Goal: Task Accomplishment & Management: Use online tool/utility

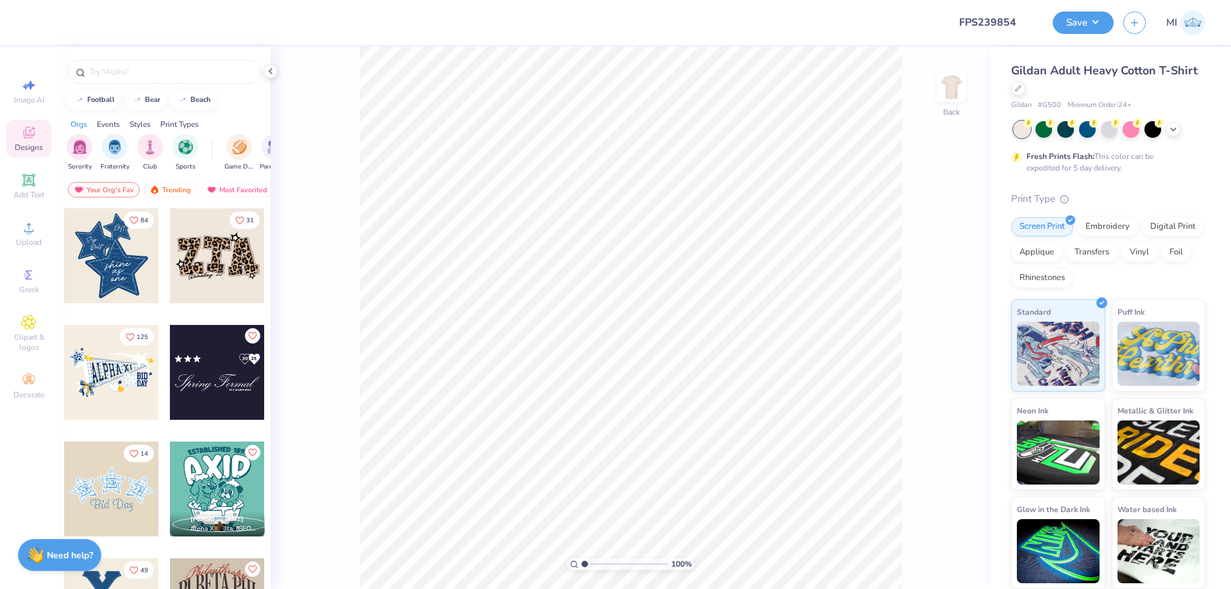
click at [941, 21] on div "Design Title FPS239854 Save MI" at bounding box center [615, 22] width 1231 height 45
click at [966, 19] on input "FPS239854" at bounding box center [980, 23] width 126 height 26
click at [25, 235] on div "Upload" at bounding box center [28, 234] width 45 height 38
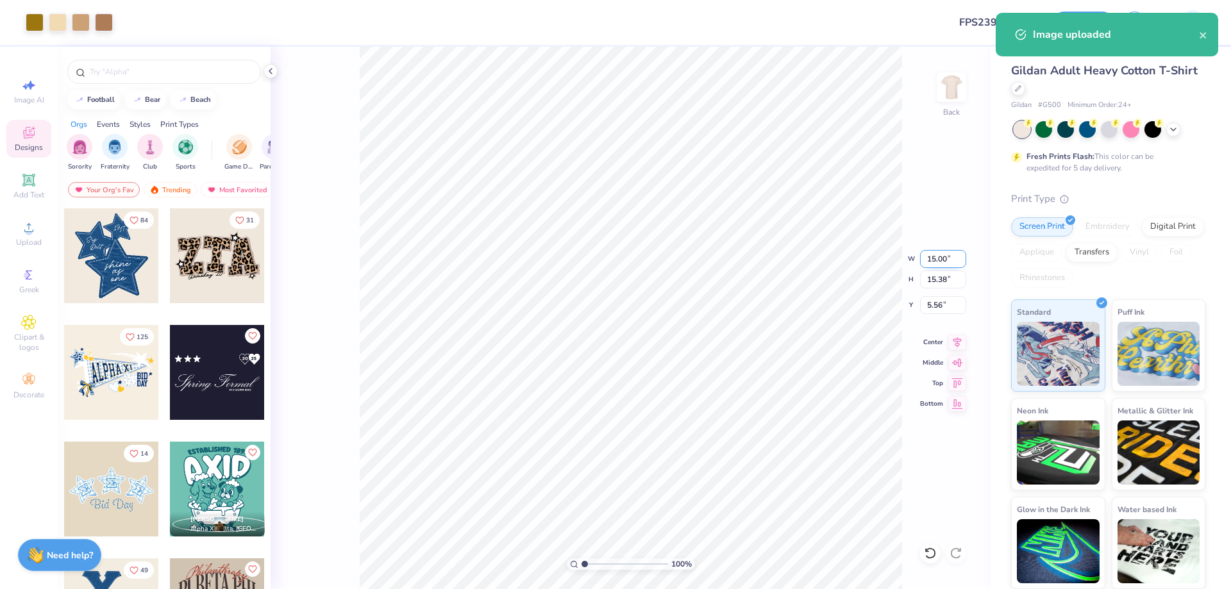
click at [930, 255] on input "15.00" at bounding box center [943, 259] width 46 height 18
type input "12.00"
type input "12.31"
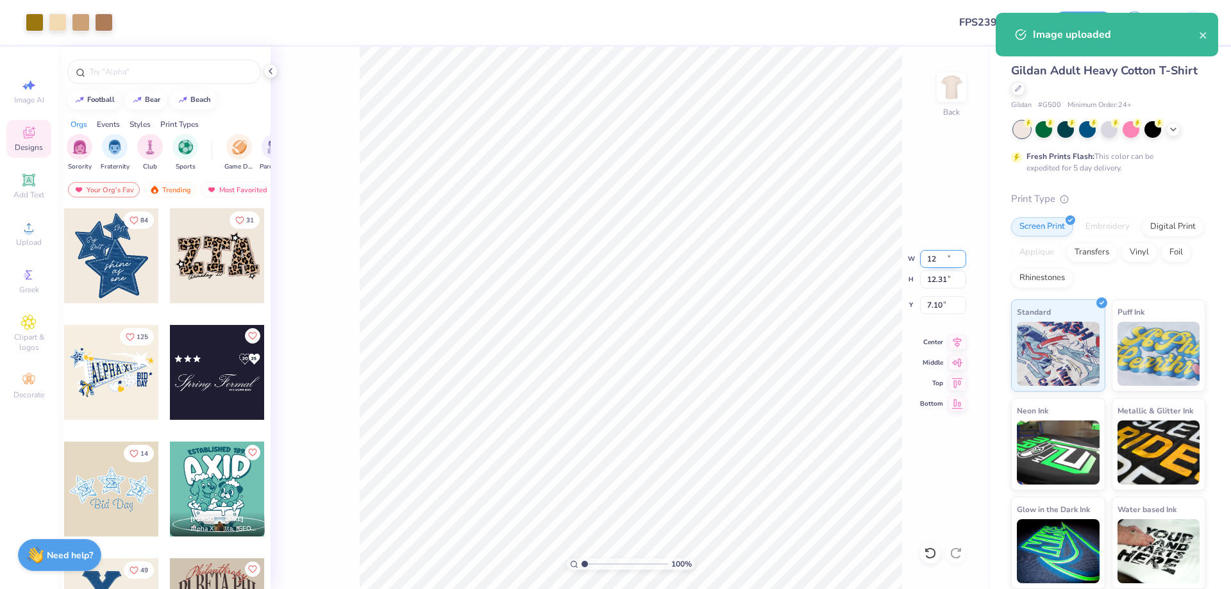
type input "7.10"
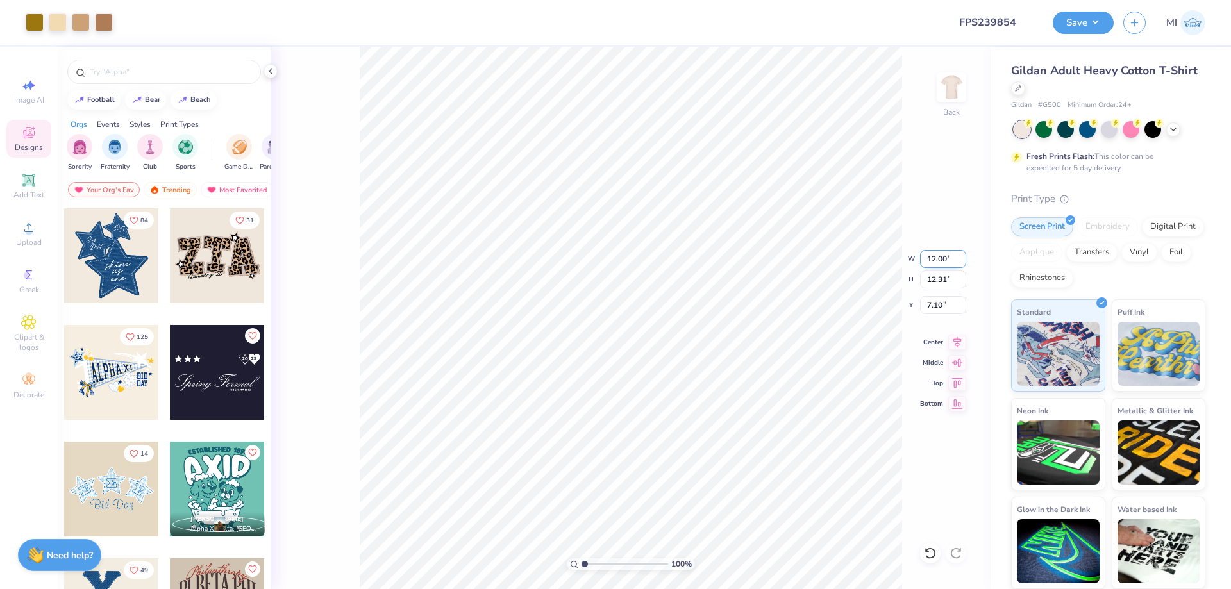
drag, startPoint x: 944, startPoint y: 255, endPoint x: 915, endPoint y: 255, distance: 29.5
click at [920, 255] on input "12.00" at bounding box center [943, 259] width 46 height 18
type input "11.50"
type input "11.80"
click at [940, 305] on input "7.35" at bounding box center [943, 305] width 46 height 18
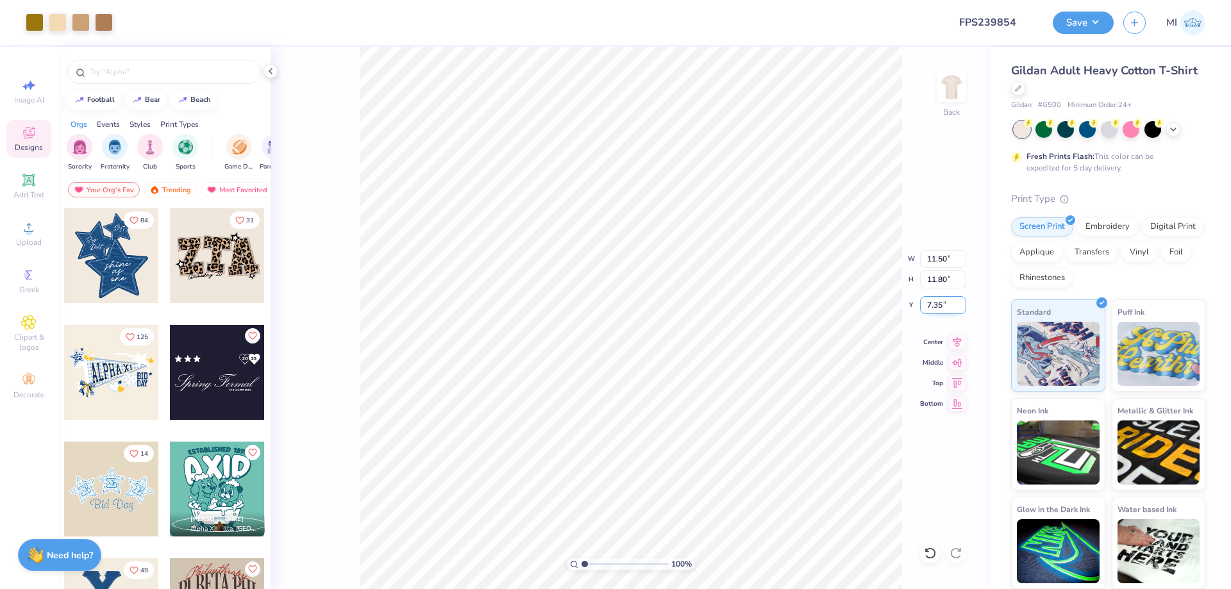
click at [940, 305] on input "7.35" at bounding box center [943, 305] width 46 height 18
type input "3.00"
click at [28, 178] on icon at bounding box center [28, 179] width 15 height 15
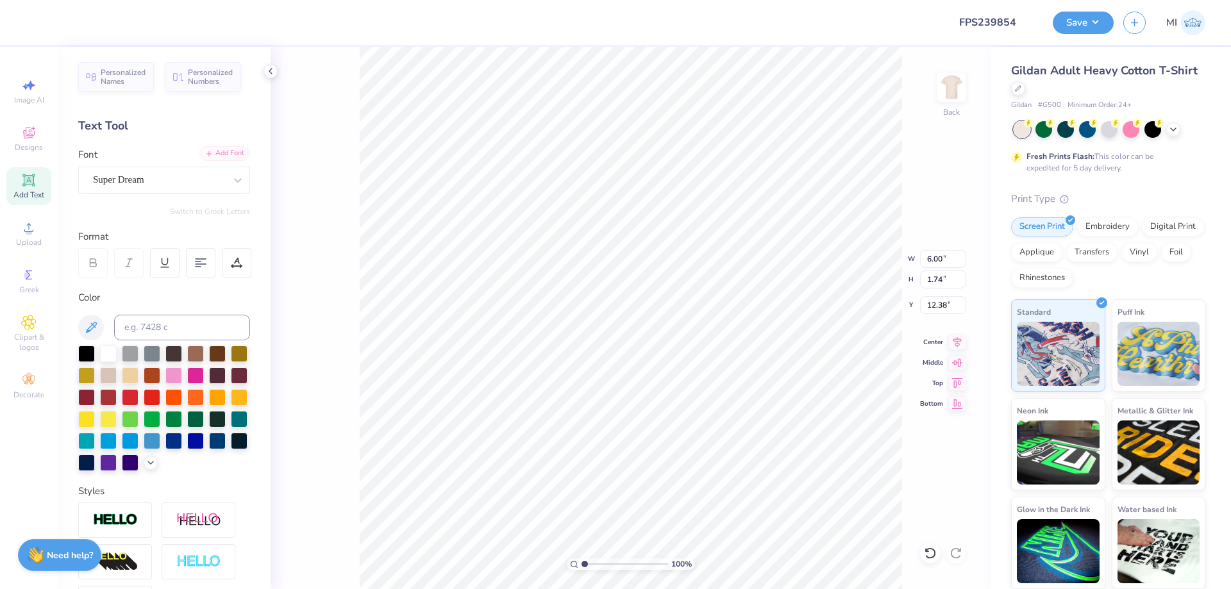
click at [219, 155] on div "Add Font" at bounding box center [224, 153] width 51 height 15
click at [190, 176] on div "Super Dream" at bounding box center [159, 180] width 135 height 20
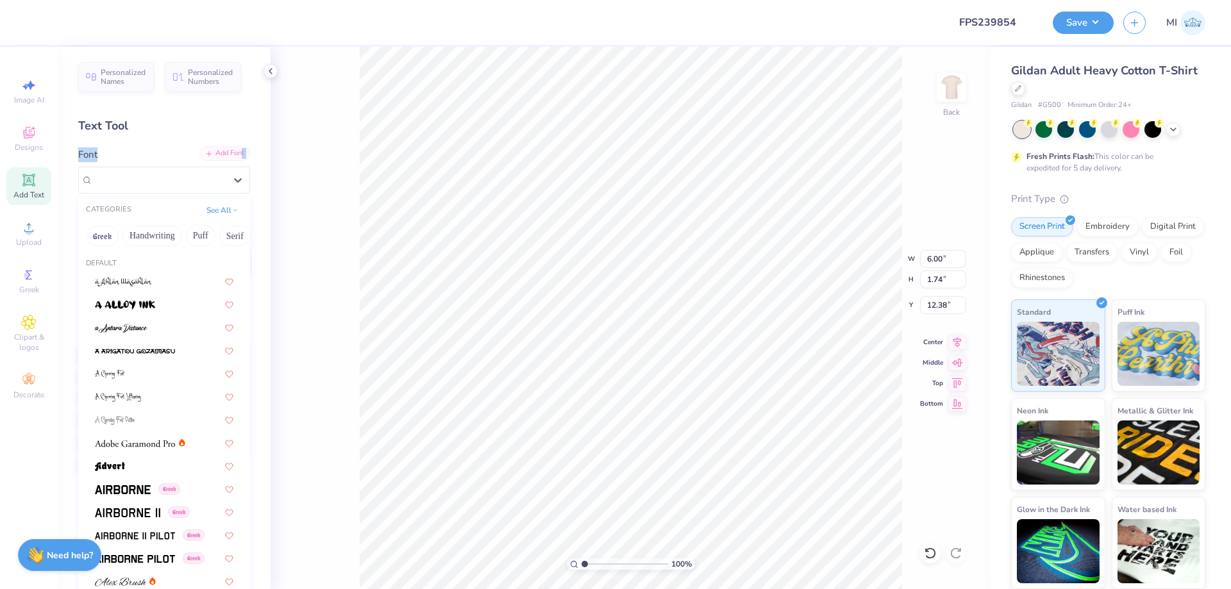
click at [237, 150] on div "Add Font" at bounding box center [224, 153] width 51 height 15
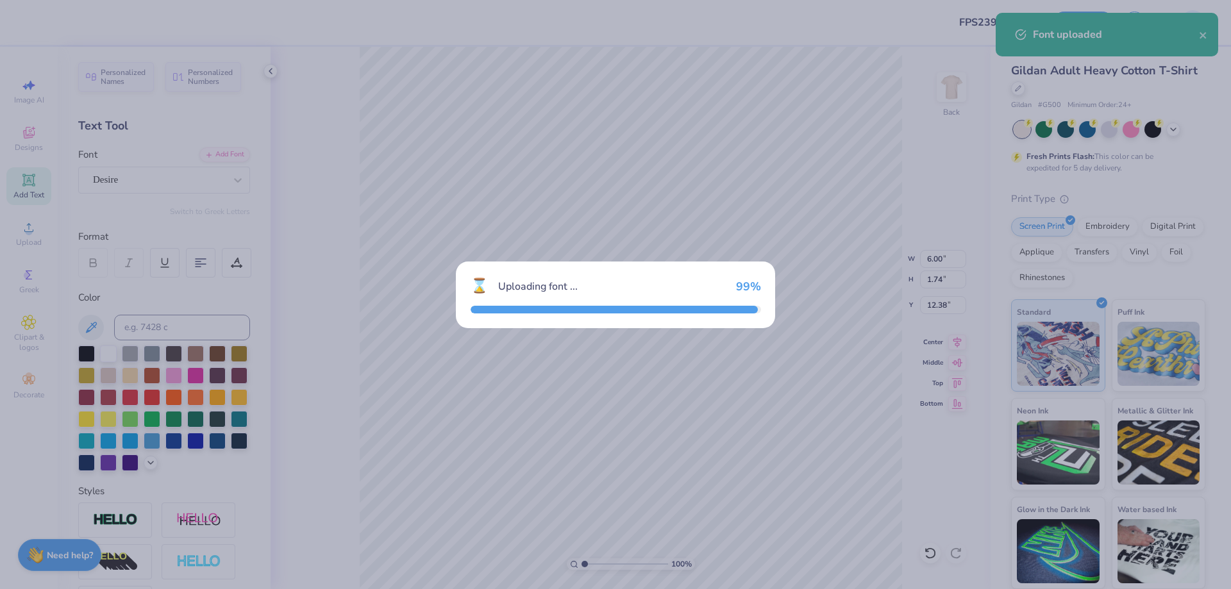
type input "3.77"
type input "1.68"
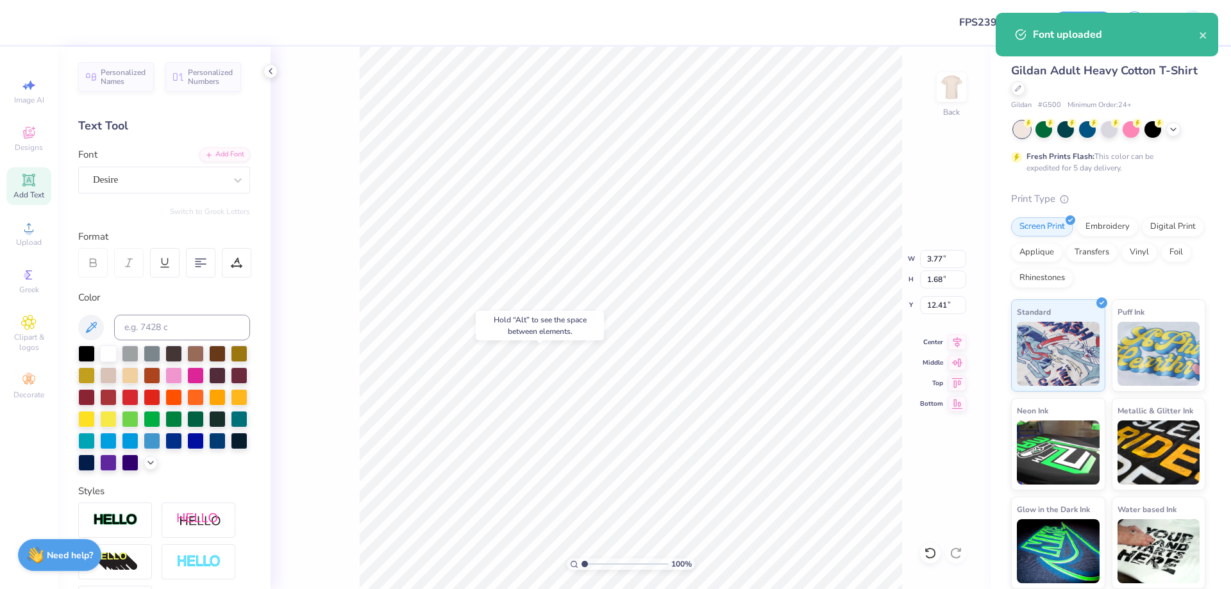
type input "14.57"
type input "11.50"
type input "11.80"
type input "3.00"
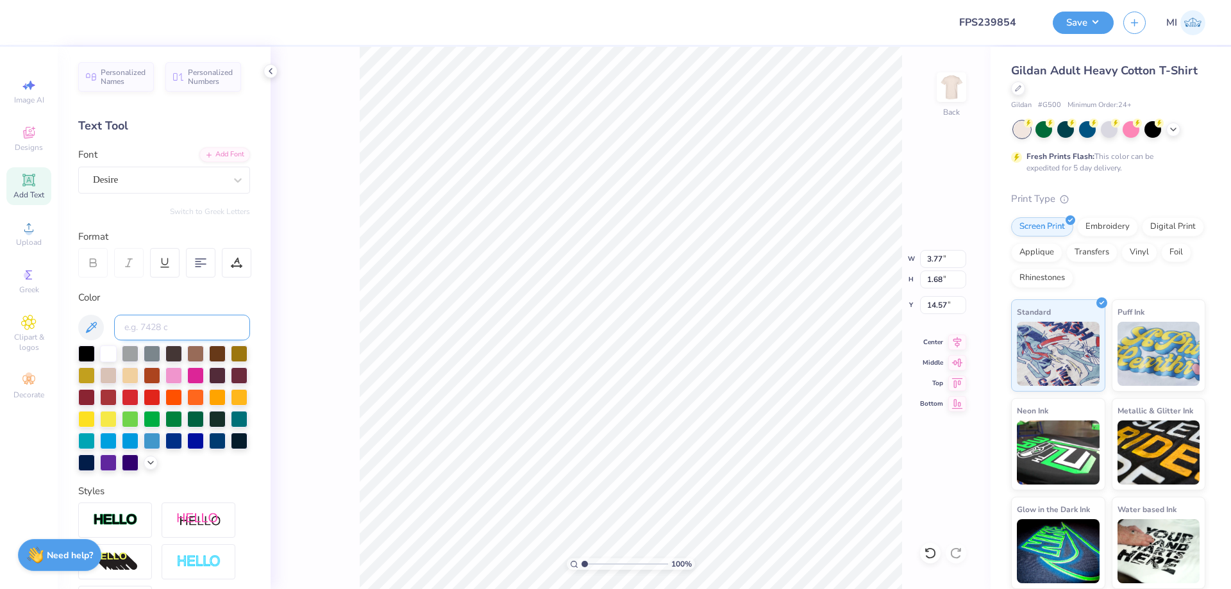
click at [205, 331] on input at bounding box center [182, 328] width 136 height 26
type input "126"
type input "5.23"
type textarea "BOOK CLUB"
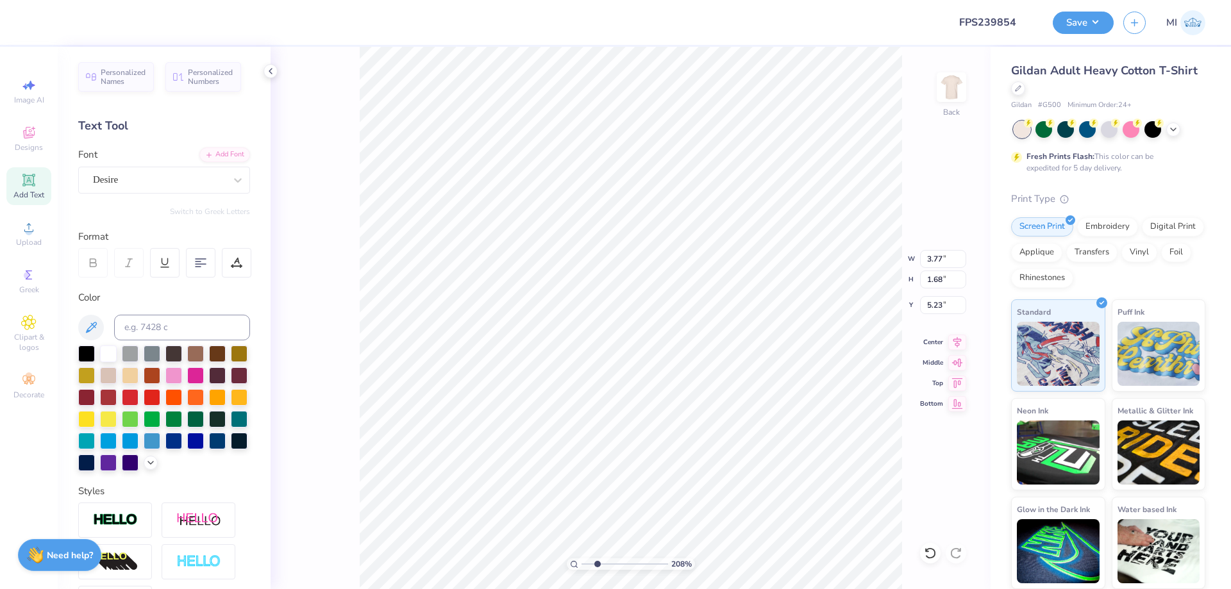
click at [597, 563] on input "range" at bounding box center [625, 564] width 87 height 12
type input "2.45"
click at [673, 46] on div "Design Title FPS239854 Save MI Image AI Designs Add Text Upload Greek Clipart &…" at bounding box center [615, 294] width 1231 height 589
type input "8.24"
type input "1.73"
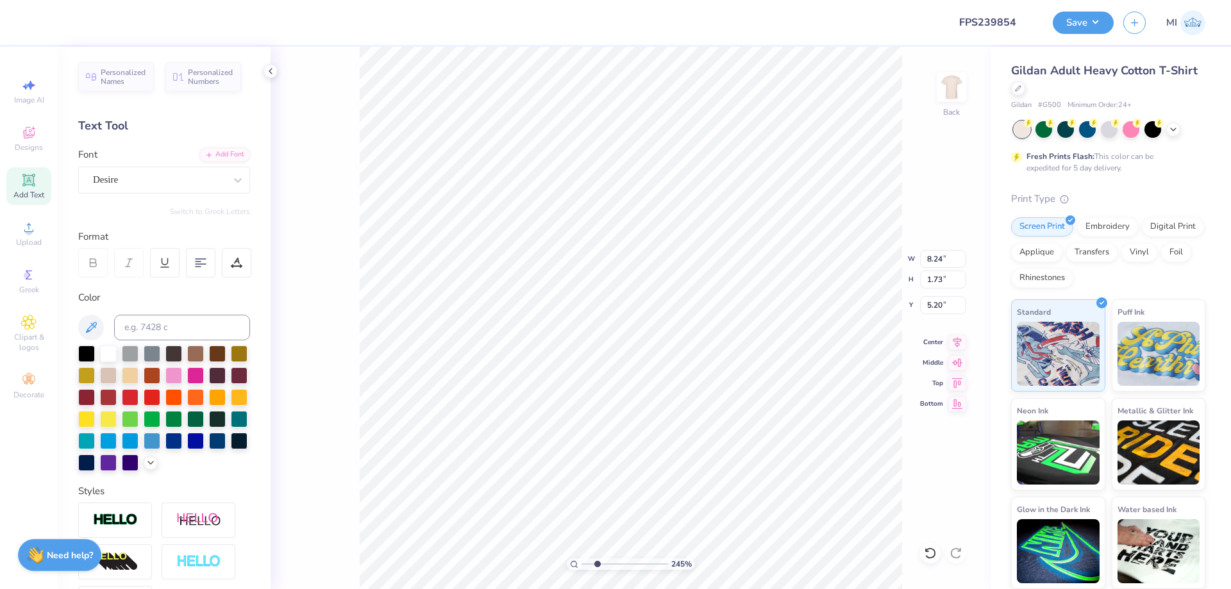
type input "5.24"
type input "7.13"
type input "1.50"
type input "5.47"
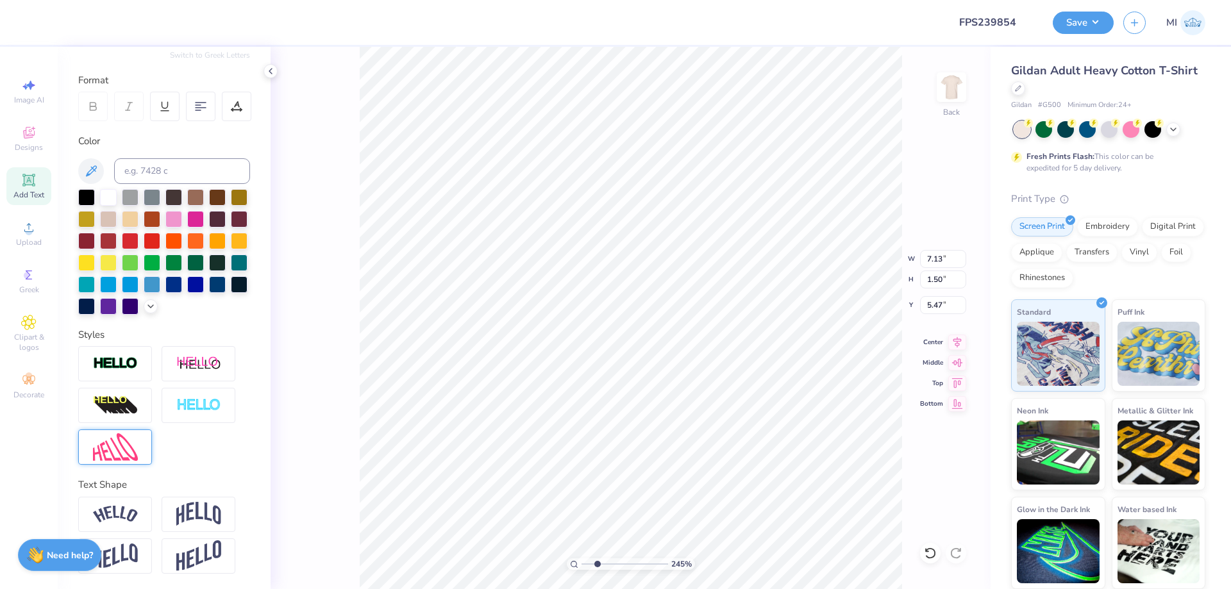
click at [135, 457] on img at bounding box center [115, 447] width 45 height 28
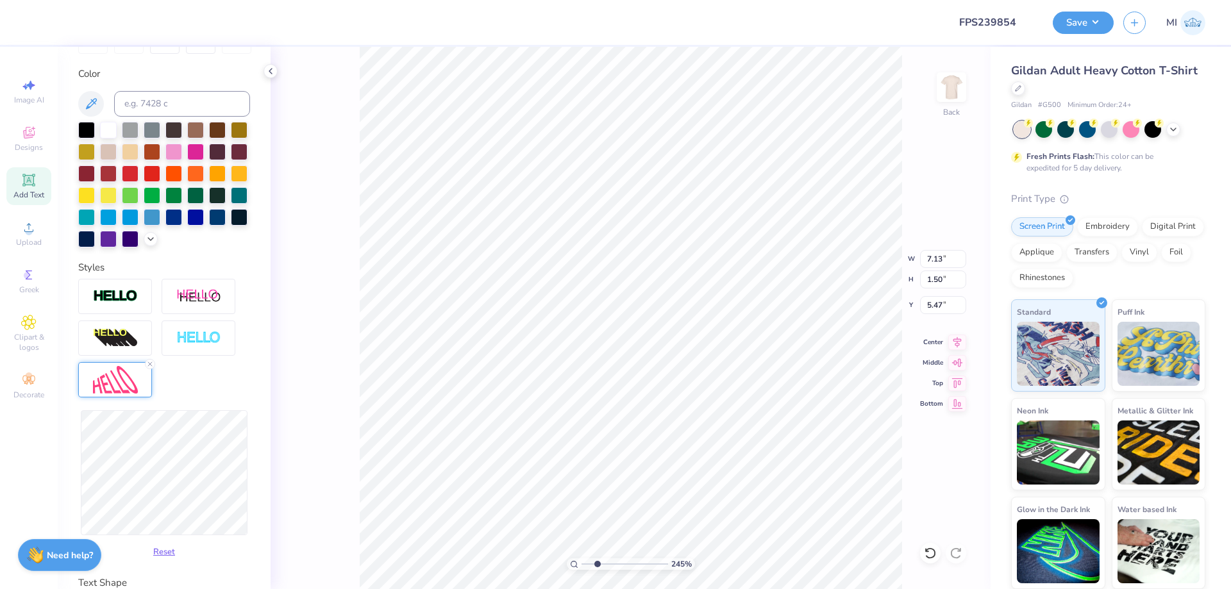
scroll to position [235, 0]
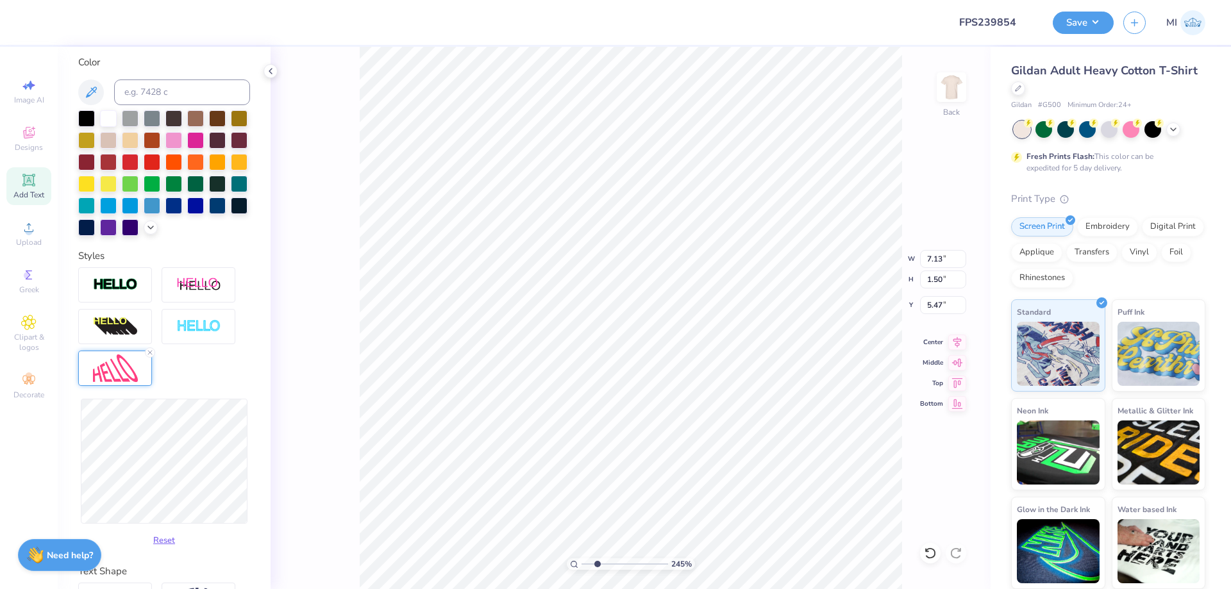
type input "7.12"
type input "1.54"
type input "5.45"
type input "7.06"
type input "1.58"
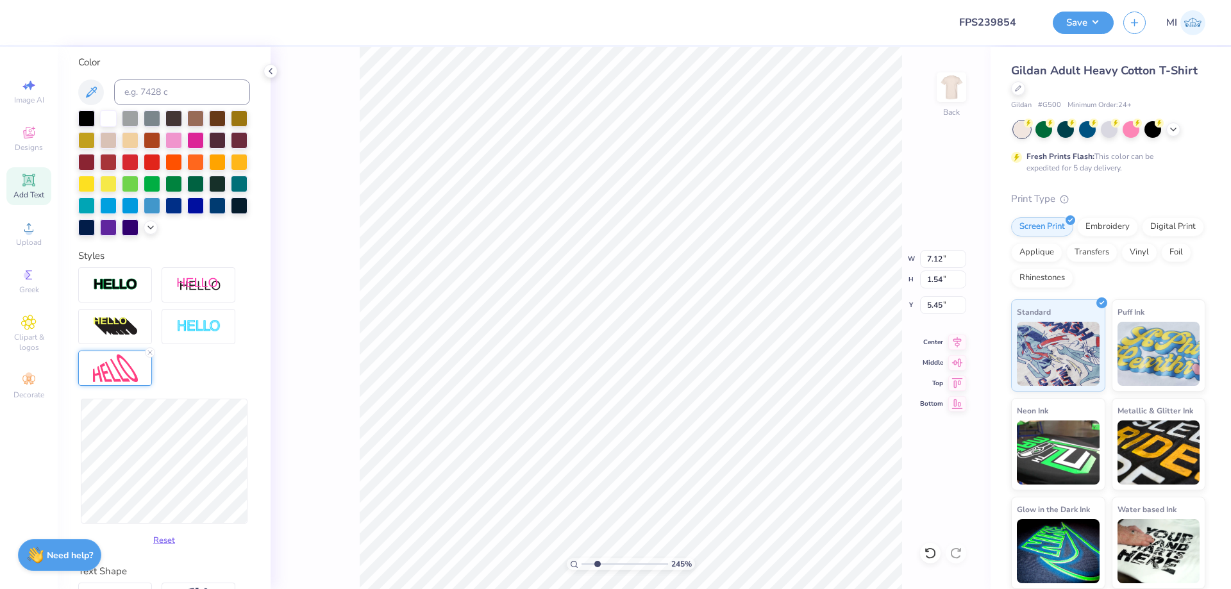
type input "5.43"
type input "7.06"
type input "5.41"
type input "7.49"
type input "1.68"
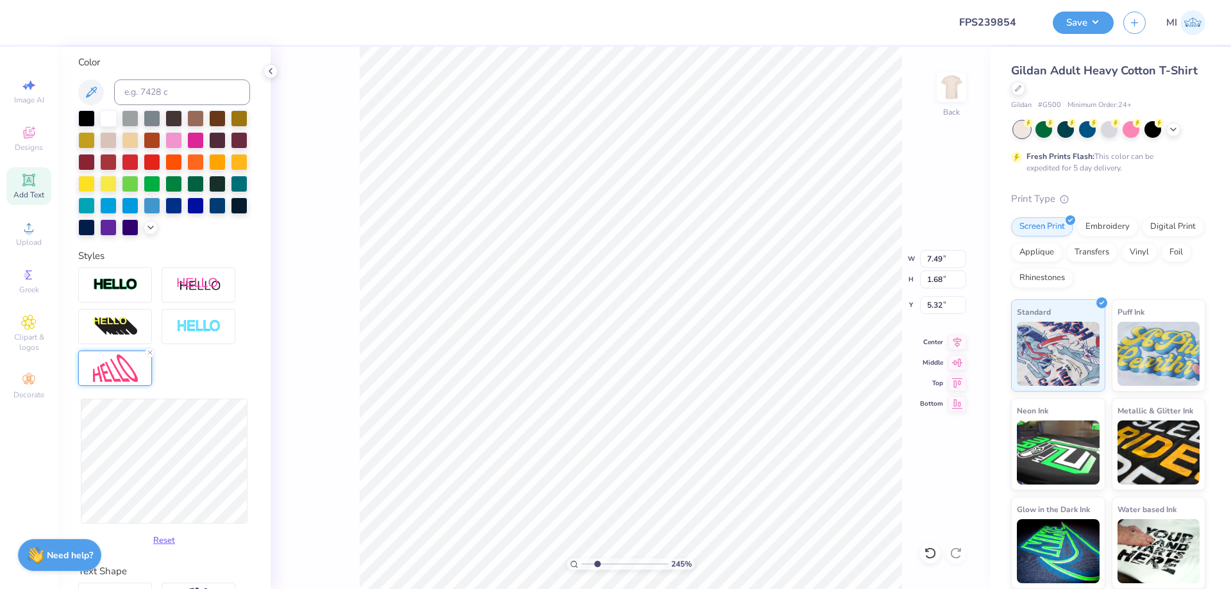
type input "5.30"
click at [29, 191] on span "Add Text" at bounding box center [28, 195] width 31 height 10
type input "6.00"
type input "1.74"
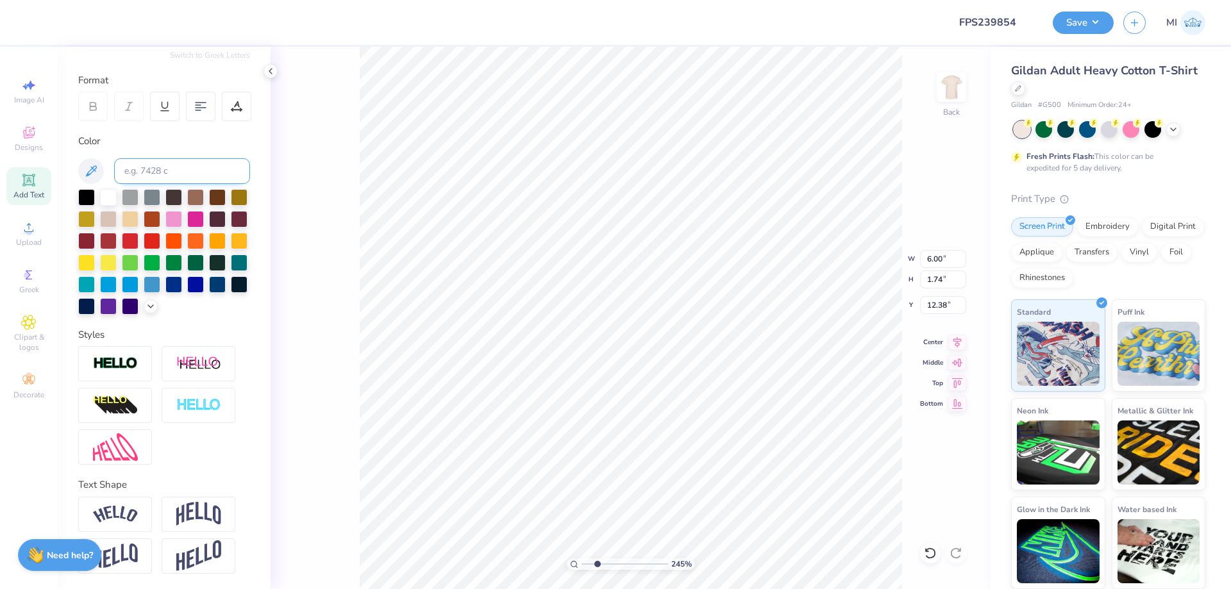
type input "8.62"
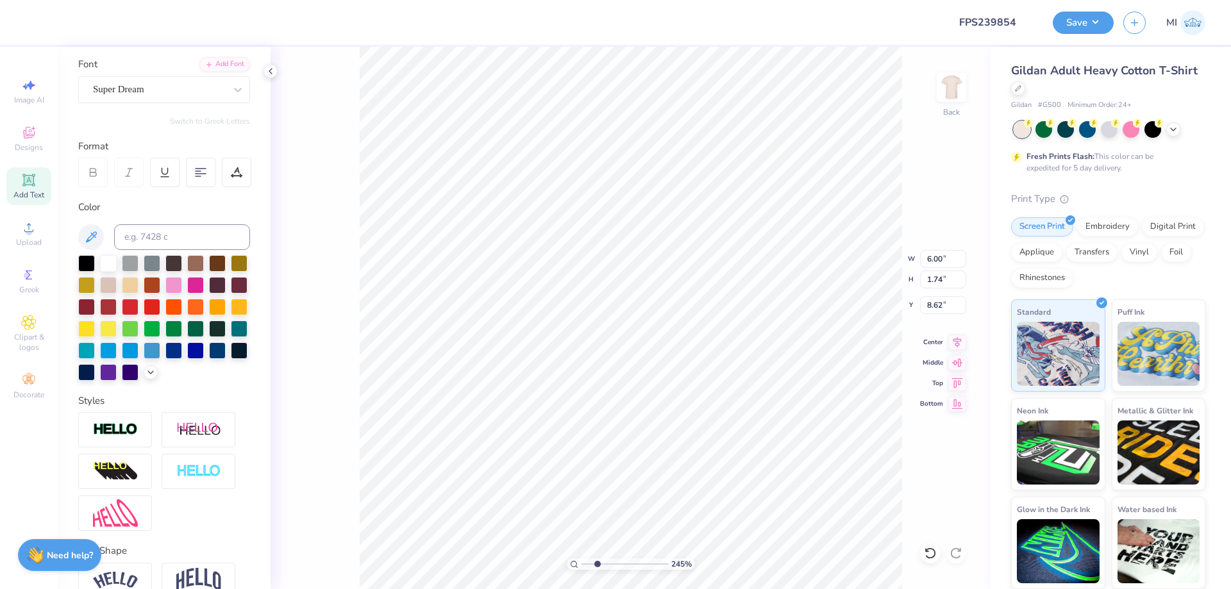
scroll to position [4, 0]
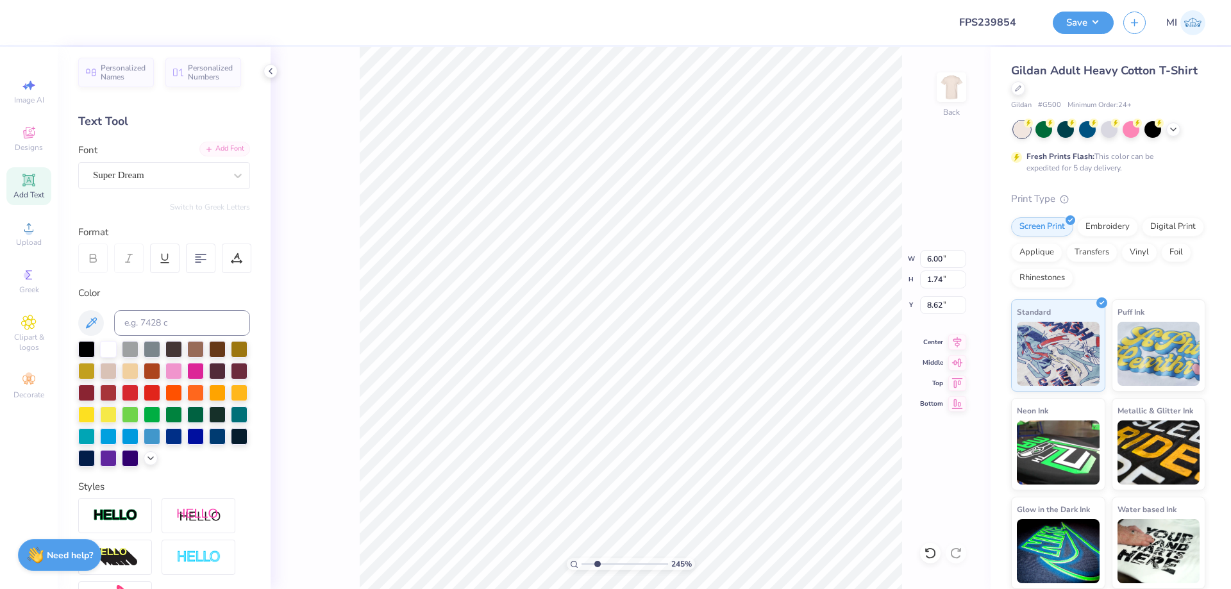
click at [219, 156] on div "Add Font" at bounding box center [224, 149] width 51 height 15
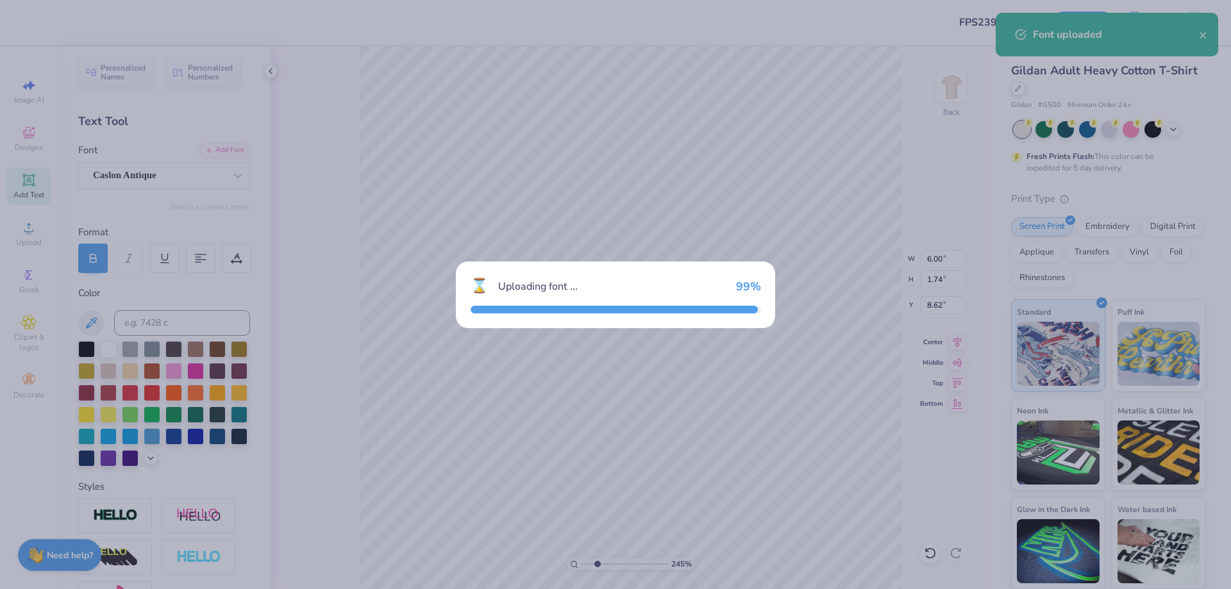
type input "5.00"
type input "1.70"
type input "8.64"
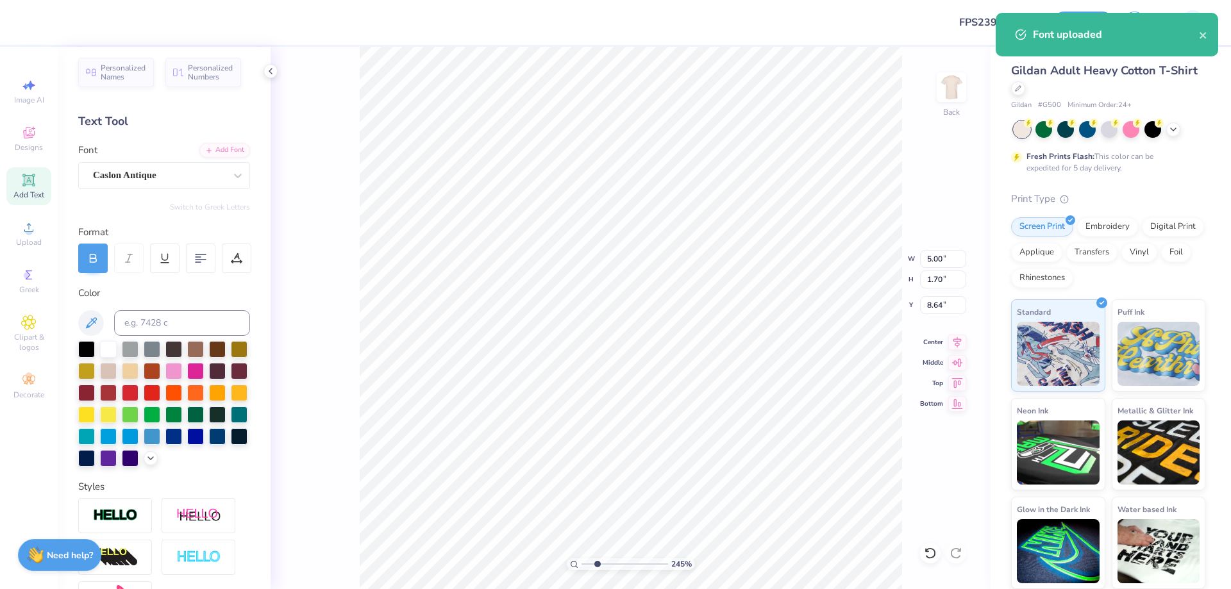
paste textarea "URNING PAGES WITH GILDED GRACE"
type textarea "TURNING PAGES WITH GILDED GRACE"
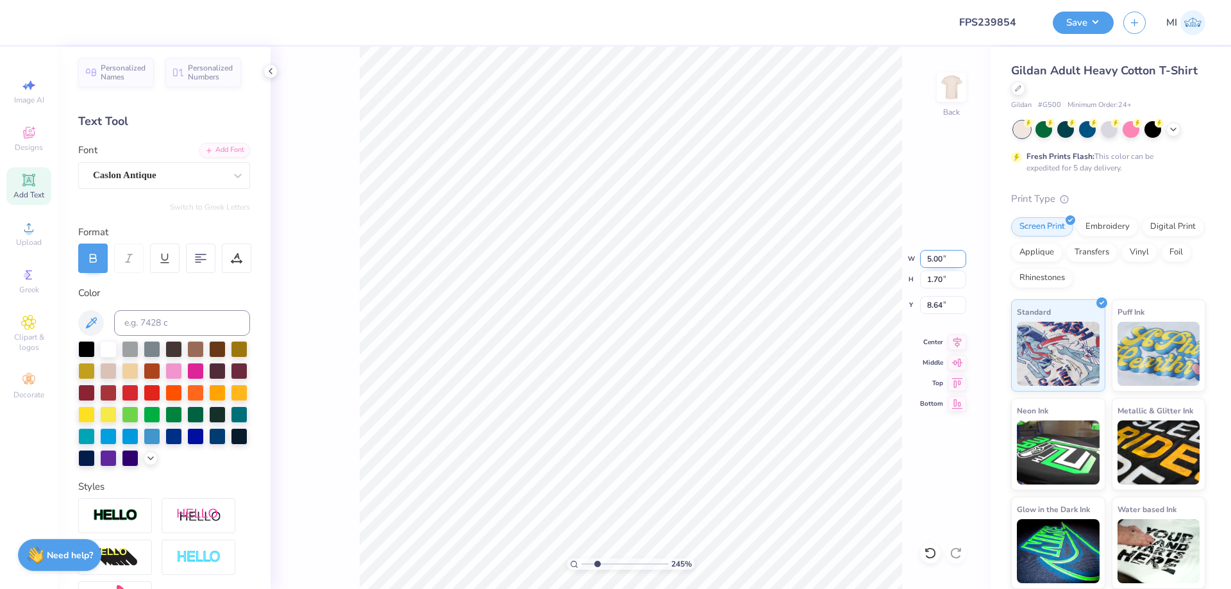
click at [950, 256] on input "5.00" at bounding box center [943, 259] width 46 height 18
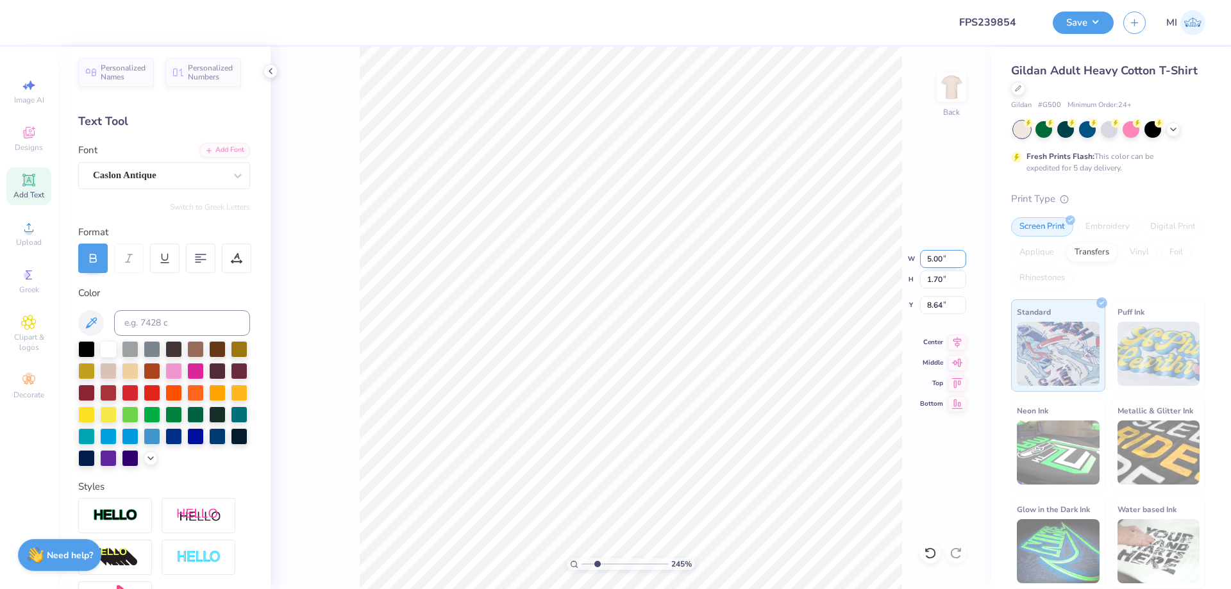
click at [950, 256] on input "5.00" at bounding box center [943, 259] width 46 height 18
type input "15.02"
type input "0.68"
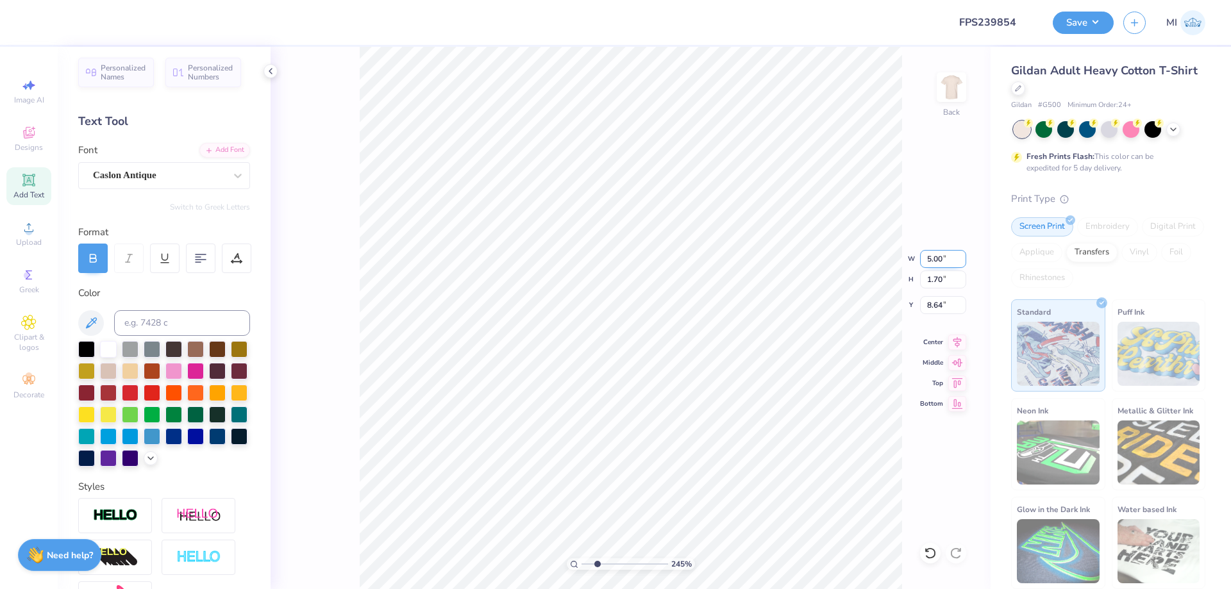
type input "9.14"
click at [943, 256] on input "15.02" at bounding box center [943, 259] width 46 height 18
click at [943, 257] on input "15.02" at bounding box center [943, 259] width 46 height 18
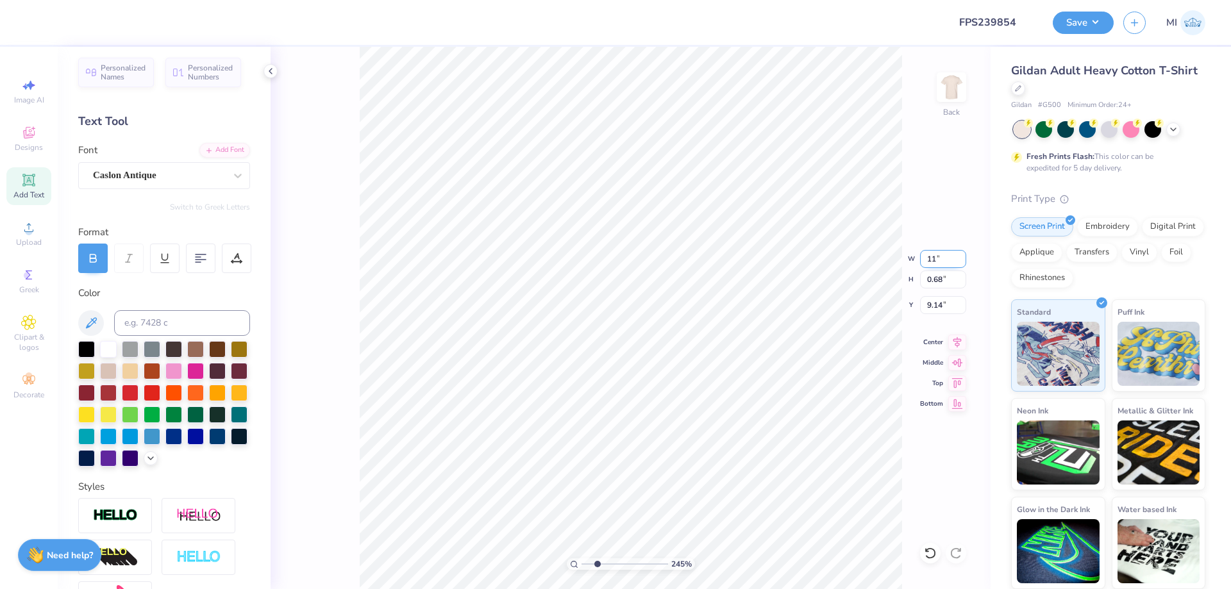
type input "11.00"
type input "0.50"
type input "9.24"
drag, startPoint x: 947, startPoint y: 256, endPoint x: 873, endPoint y: 260, distance: 73.8
click at [920, 260] on input "11.00" at bounding box center [943, 259] width 46 height 18
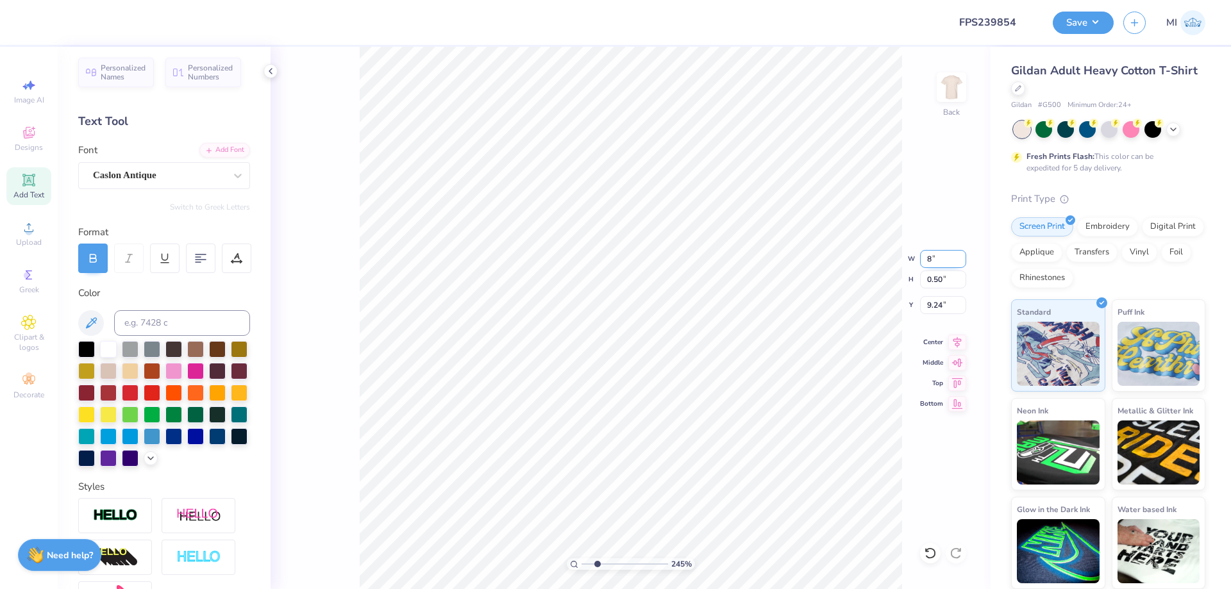
type input "8.00"
type input "0.36"
type input "9.30"
drag, startPoint x: 910, startPoint y: 253, endPoint x: 869, endPoint y: 251, distance: 41.7
click at [920, 251] on input "8.00" at bounding box center [943, 259] width 46 height 18
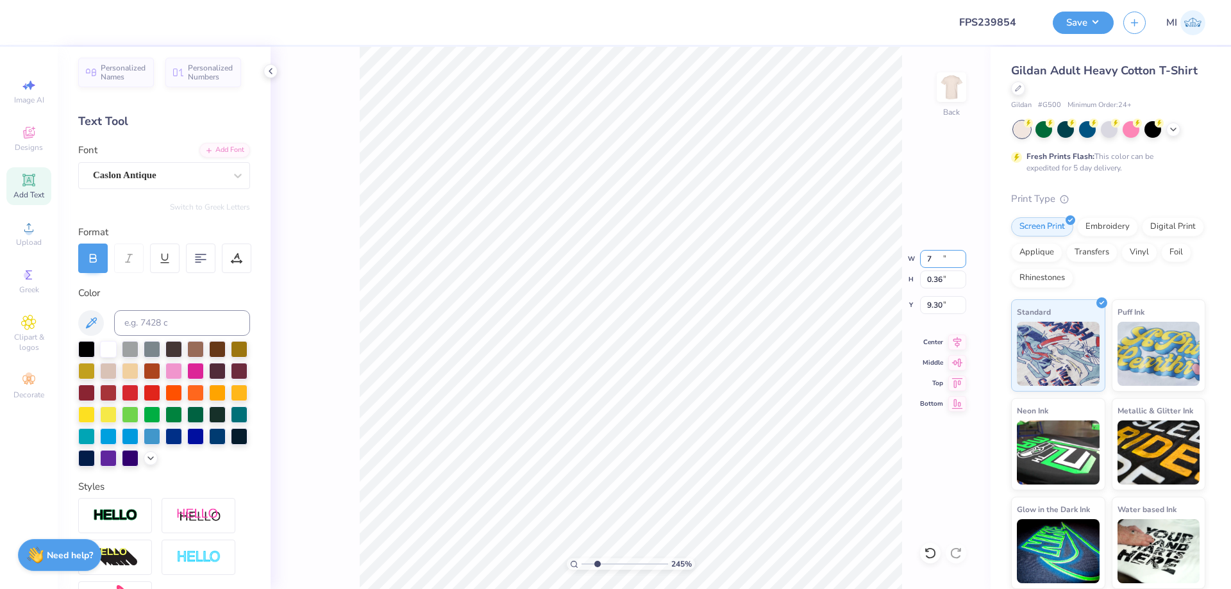
type input "7.00"
type input "0.32"
type input "4.81"
drag, startPoint x: 948, startPoint y: 259, endPoint x: 895, endPoint y: 257, distance: 52.6
click at [920, 257] on input "7.00" at bounding box center [943, 259] width 46 height 18
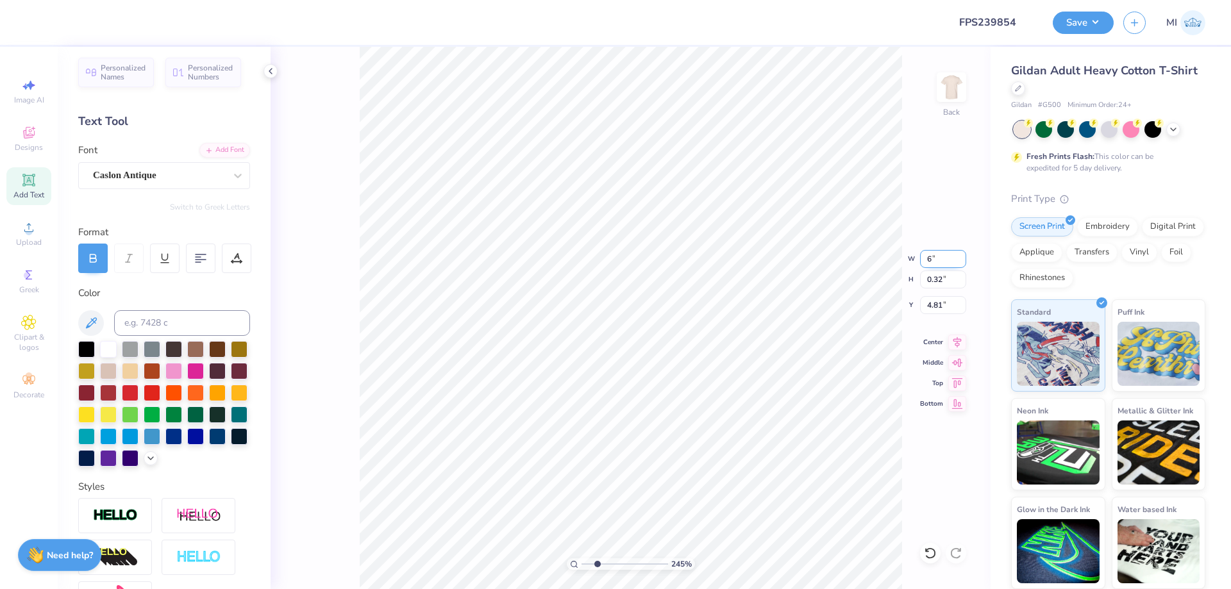
type input "6.00"
type input "0.27"
type input "4.83"
drag, startPoint x: 947, startPoint y: 258, endPoint x: 880, endPoint y: 254, distance: 67.5
click at [920, 254] on input "6.00" at bounding box center [943, 259] width 46 height 18
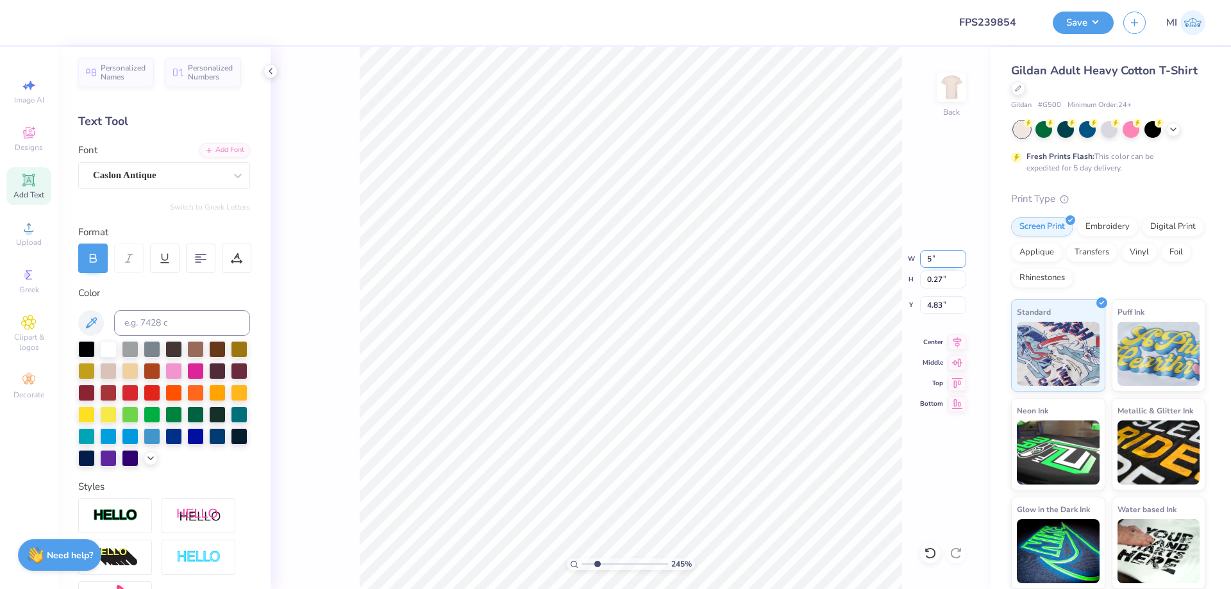
type input "5.00"
type input "0.23"
type input "4.85"
drag, startPoint x: 925, startPoint y: 250, endPoint x: 882, endPoint y: 246, distance: 42.5
click at [920, 250] on input "5.00" at bounding box center [943, 259] width 46 height 18
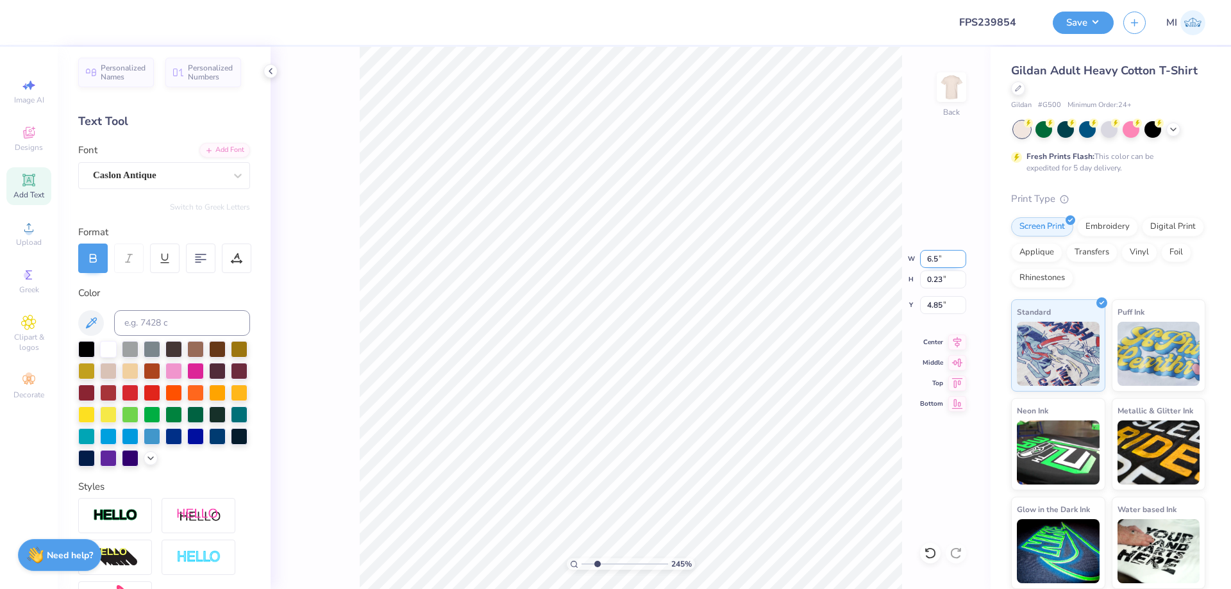
type input "6.50"
type input "0.29"
type input "4.82"
type input "6.15"
type input "0.28"
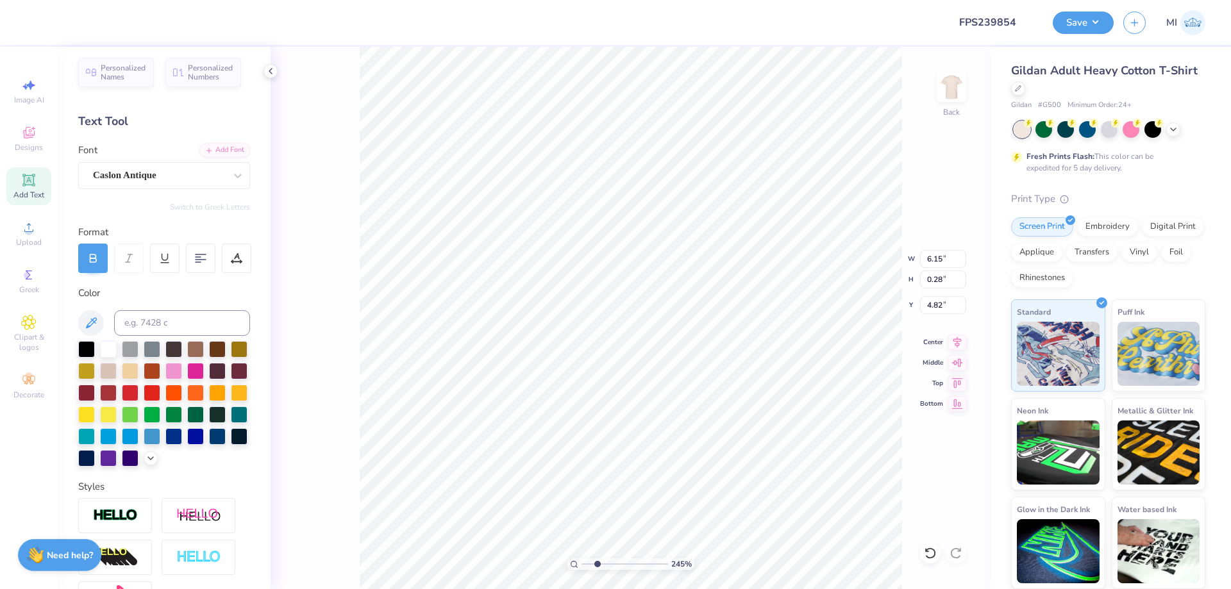
type input "5.82"
type input "0.26"
type input "4.83"
type input "7.49"
type input "1.68"
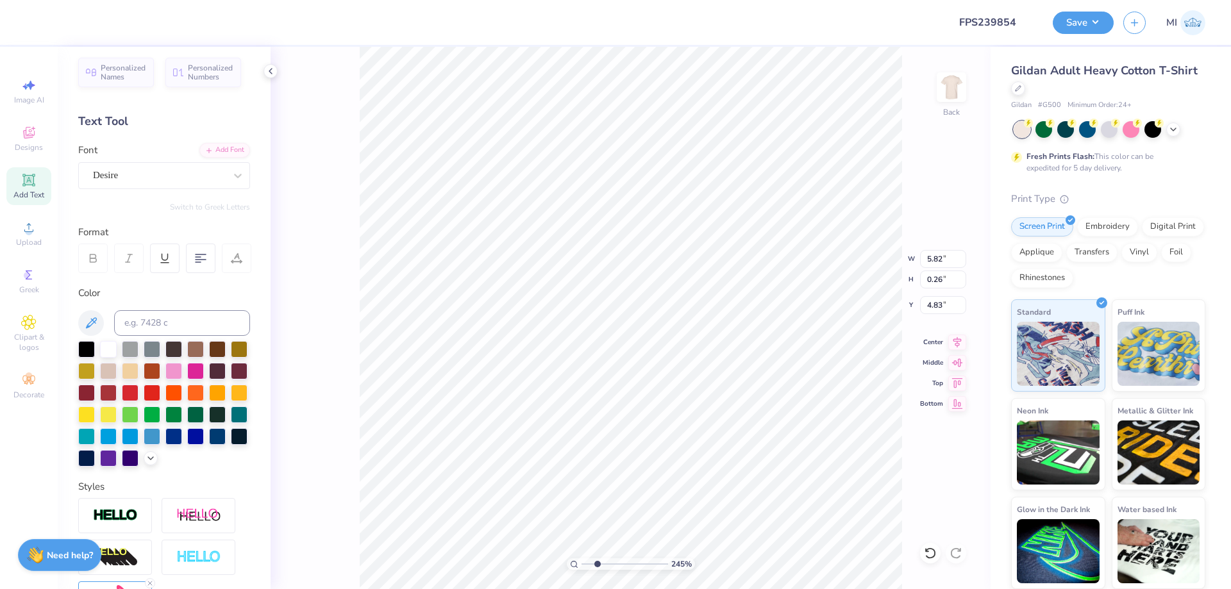
type input "5.30"
type input "11.50"
type input "11.80"
type input "3.00"
type input "4.77"
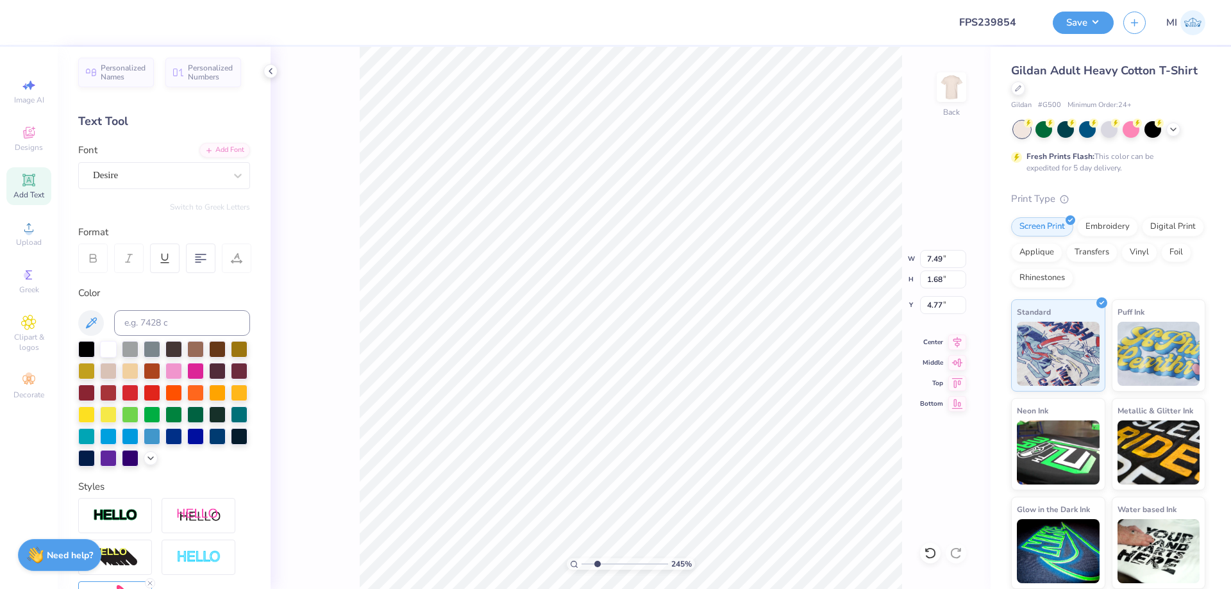
type input "7.49"
type input "1.68"
type input "5.19"
click at [124, 22] on div at bounding box center [127, 21] width 18 height 18
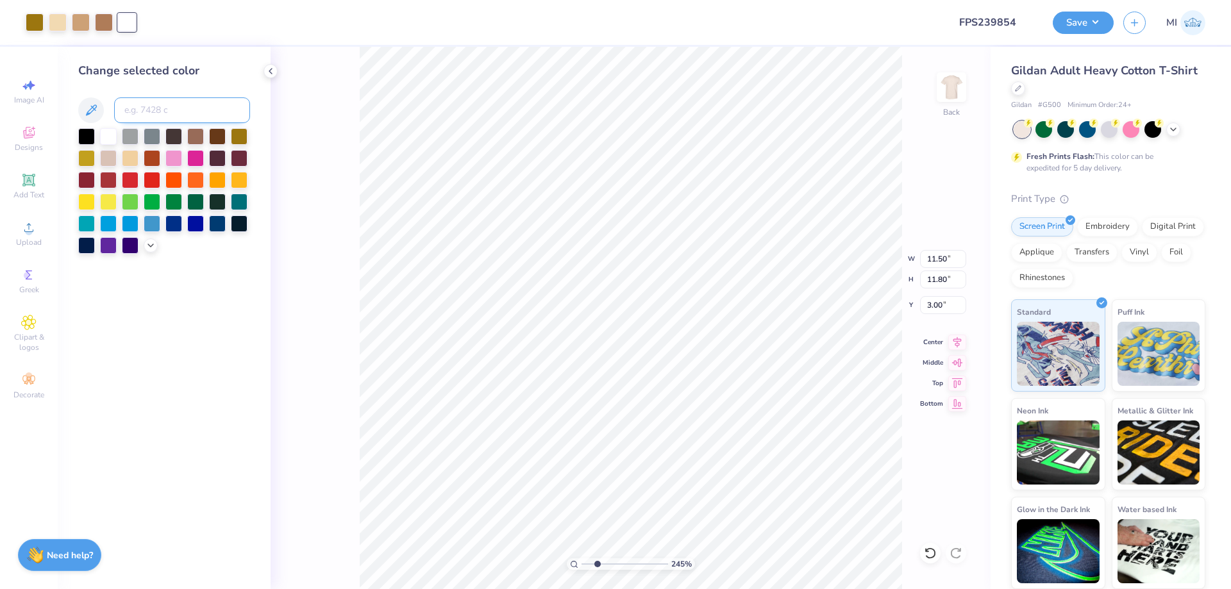
click at [194, 112] on input at bounding box center [182, 110] width 136 height 26
type input "126"
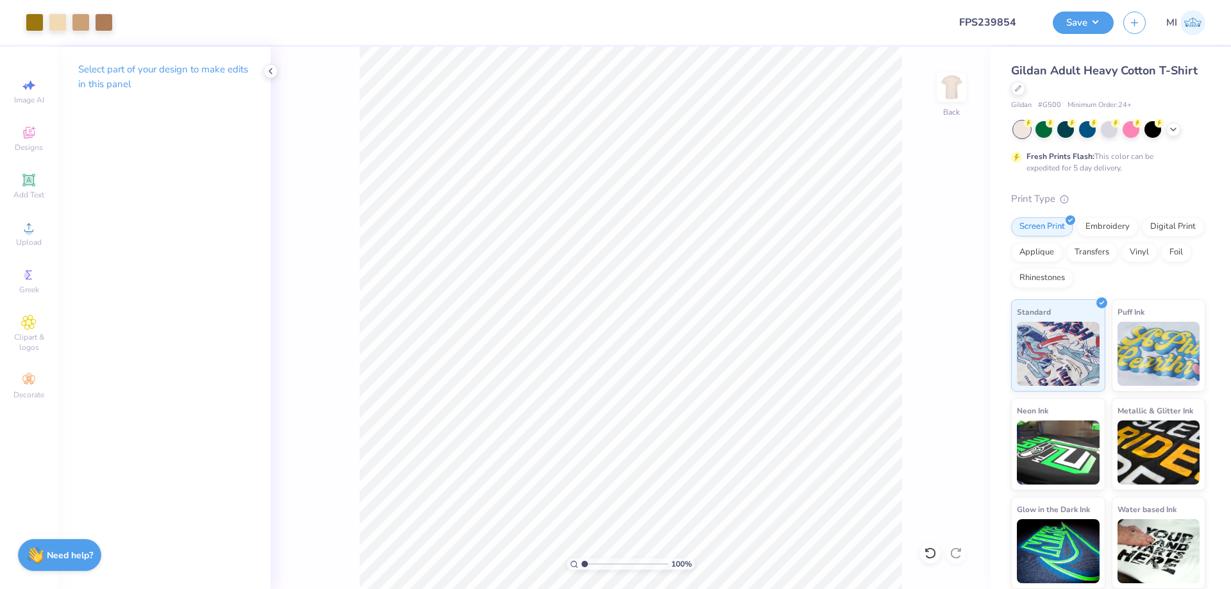
drag, startPoint x: 622, startPoint y: 566, endPoint x: 546, endPoint y: 564, distance: 75.7
type input "1"
click at [582, 564] on input "range" at bounding box center [625, 564] width 87 height 12
click at [1086, 22] on button "Save" at bounding box center [1083, 21] width 61 height 22
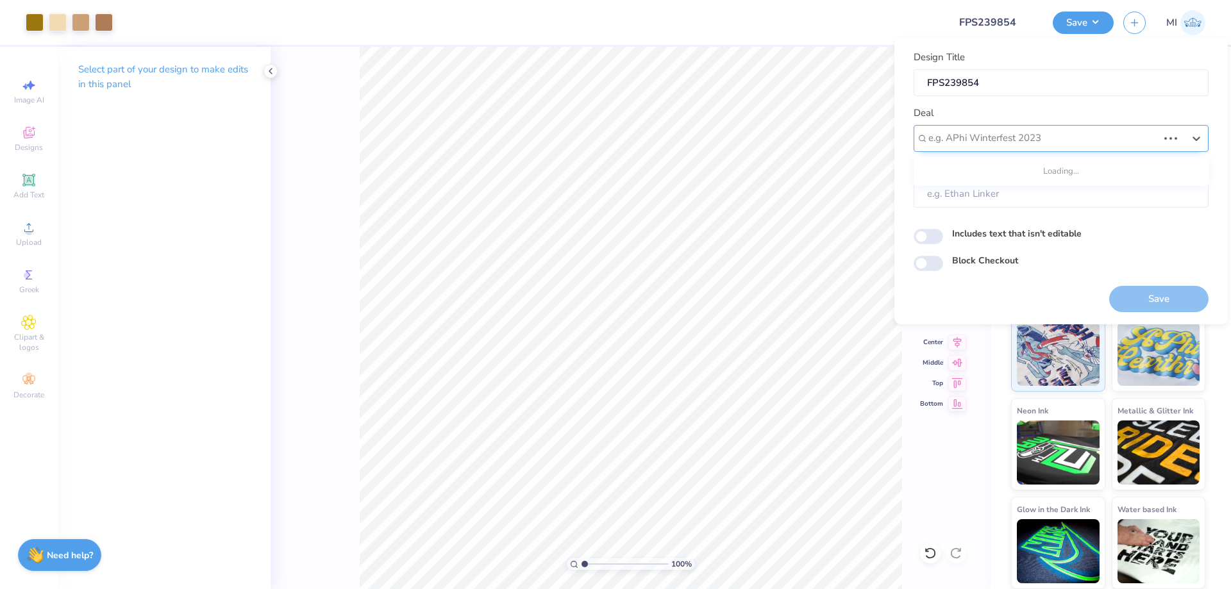
click at [1068, 134] on div at bounding box center [1043, 138] width 230 height 17
click at [1023, 174] on div "Design Tool Gallery" at bounding box center [1061, 172] width 285 height 21
type input "Design Tool Gallery"
type input "Design Tool Gallery User"
click at [1120, 295] on button "Save" at bounding box center [1158, 299] width 99 height 26
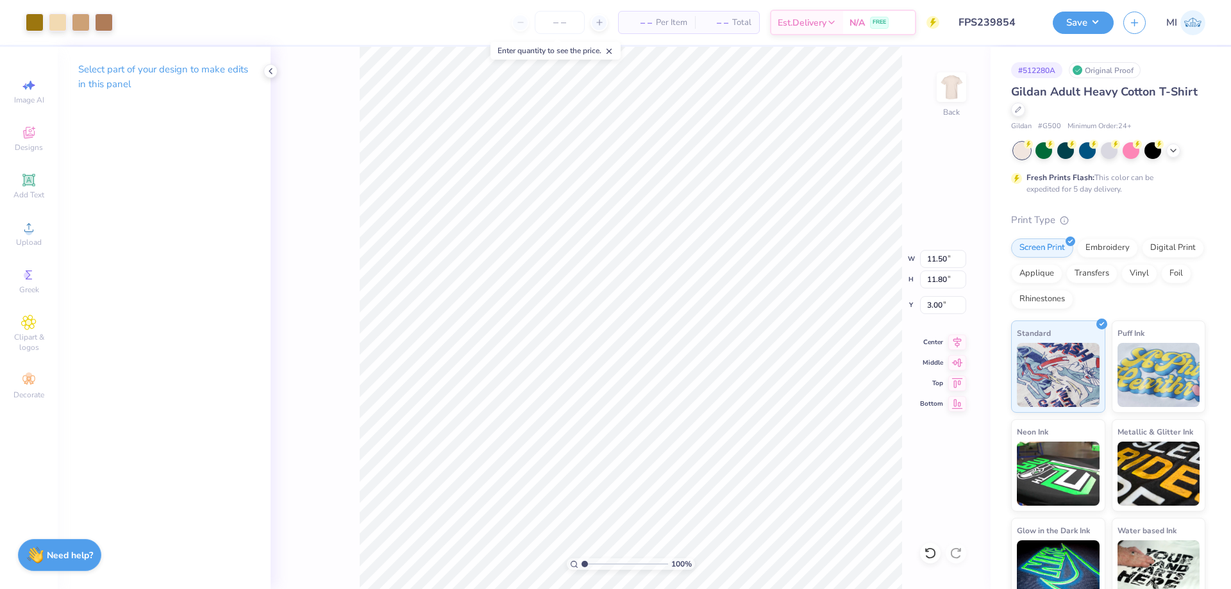
click at [1078, 36] on div "Save MI" at bounding box center [1142, 22] width 178 height 45
click at [1083, 31] on button "Save" at bounding box center [1083, 21] width 61 height 22
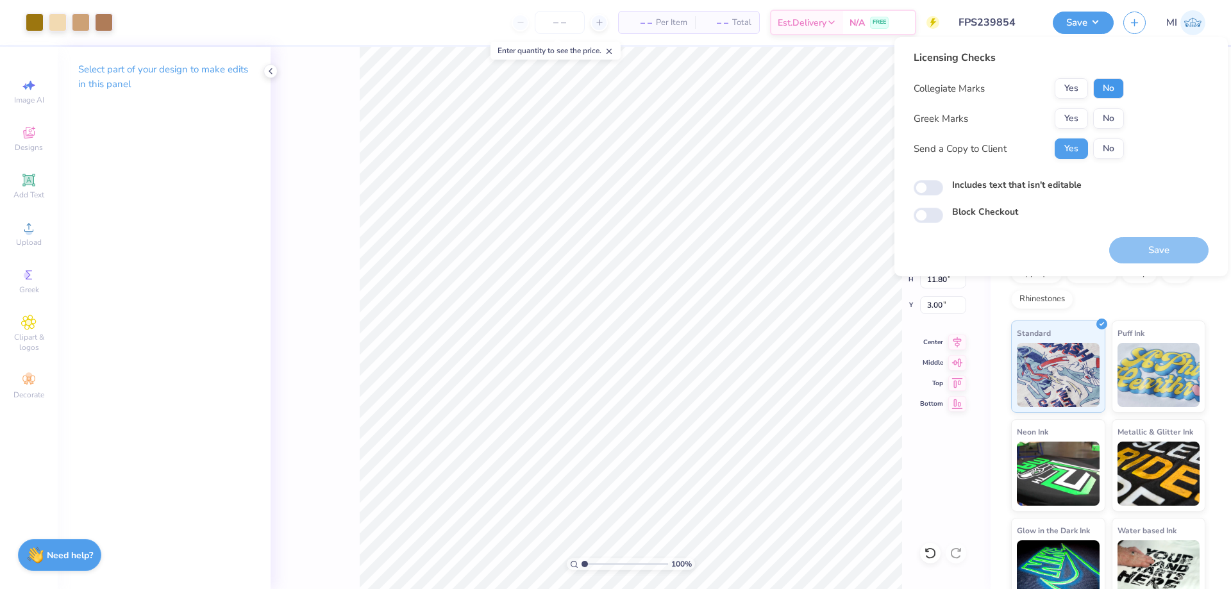
click at [1099, 85] on button "No" at bounding box center [1108, 88] width 31 height 21
click at [1103, 121] on button "No" at bounding box center [1108, 118] width 31 height 21
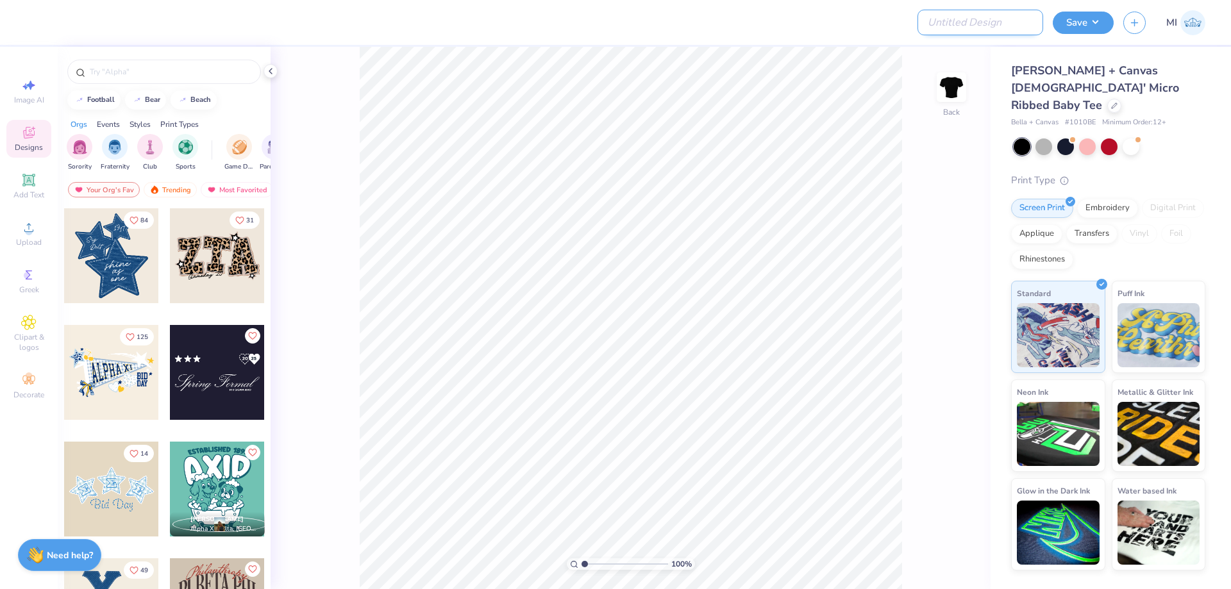
click at [1003, 18] on input "Design Title" at bounding box center [980, 23] width 126 height 26
paste input "FPS239860"
type input "FPS239860"
click at [827, 23] on div at bounding box center [487, 22] width 904 height 45
click at [33, 233] on icon at bounding box center [28, 227] width 15 height 15
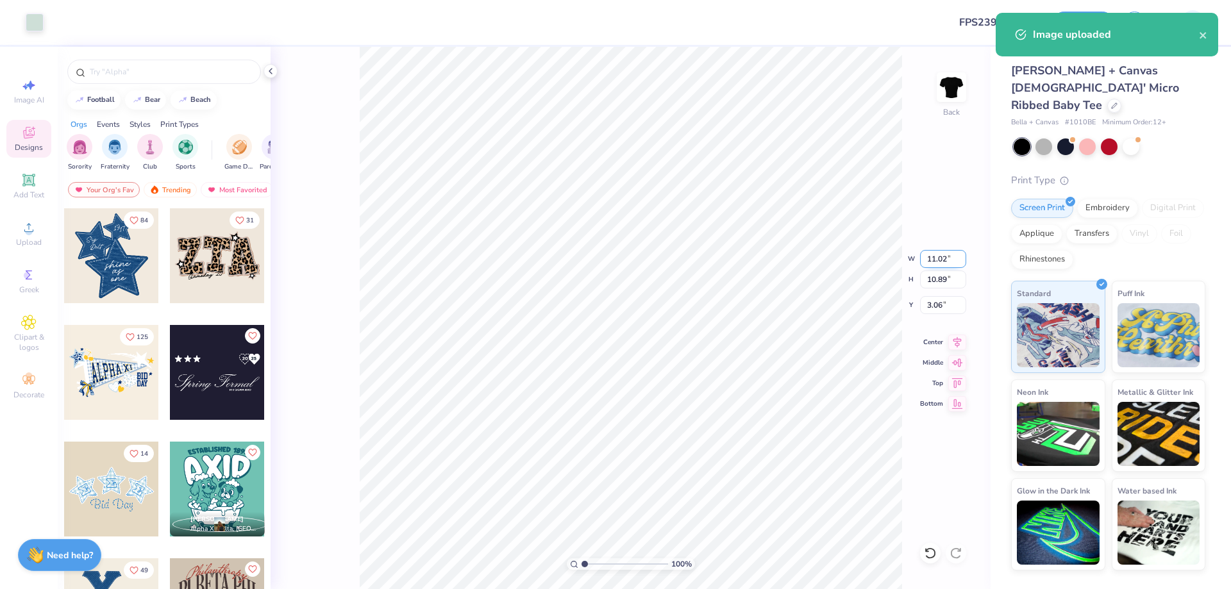
click at [939, 256] on input "11.02" at bounding box center [943, 259] width 46 height 18
type input "7.00"
type input "6.92"
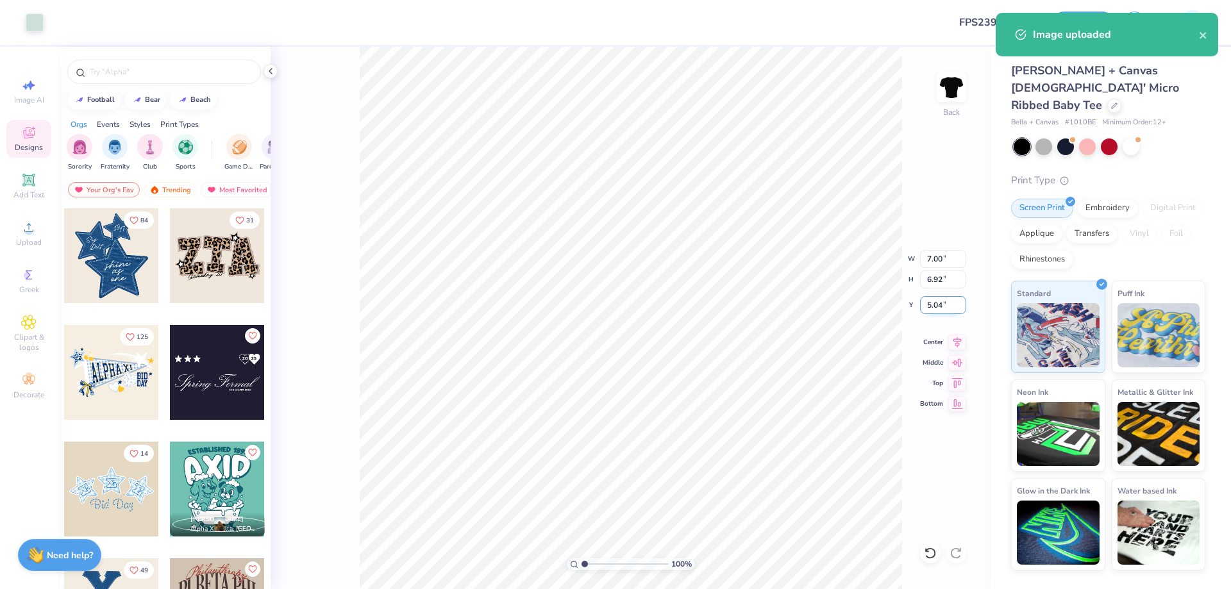
click at [942, 305] on input "5.04" at bounding box center [943, 305] width 46 height 18
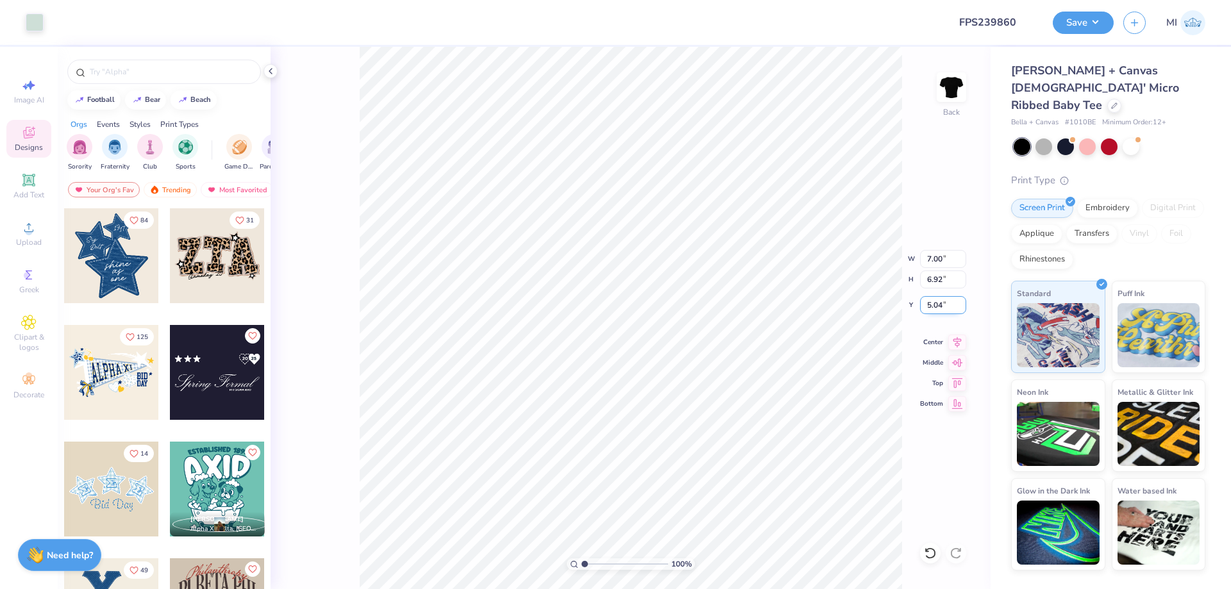
click at [942, 305] on input "5.04" at bounding box center [943, 305] width 46 height 18
drag, startPoint x: 942, startPoint y: 305, endPoint x: 889, endPoint y: 307, distance: 53.2
click at [920, 307] on input "5.3" at bounding box center [943, 305] width 46 height 18
drag, startPoint x: 948, startPoint y: 303, endPoint x: 901, endPoint y: 305, distance: 46.8
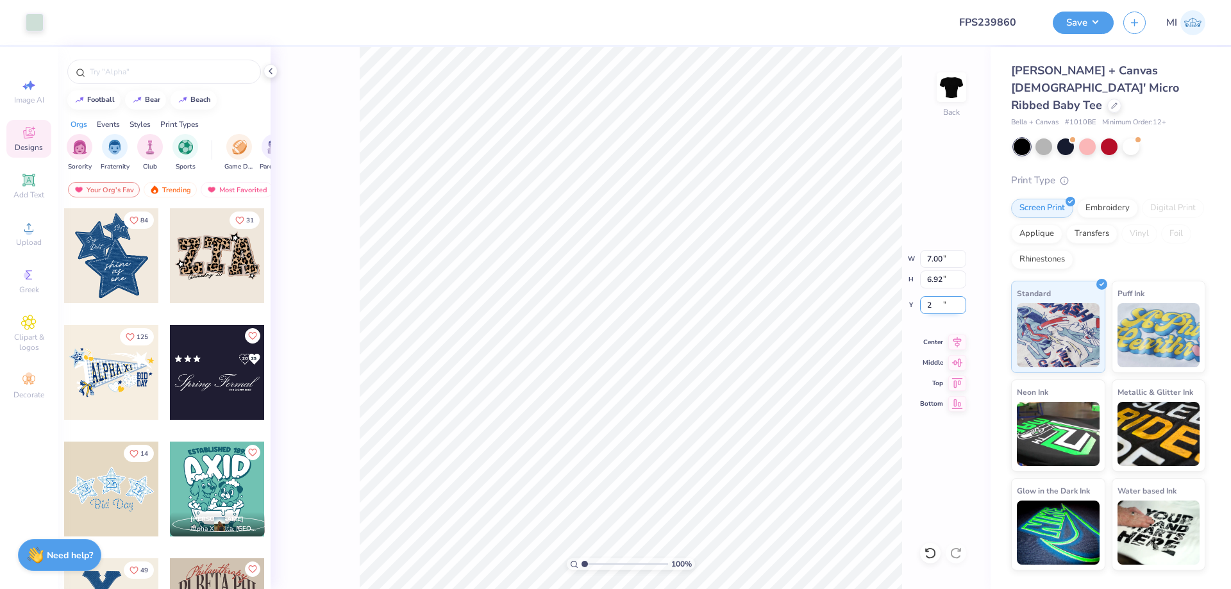
click at [920, 305] on input "2" at bounding box center [943, 305] width 46 height 18
type input "2.00"
click at [592, 561] on input "range" at bounding box center [625, 564] width 87 height 12
type input "1.86"
click at [22, 230] on icon at bounding box center [28, 227] width 15 height 15
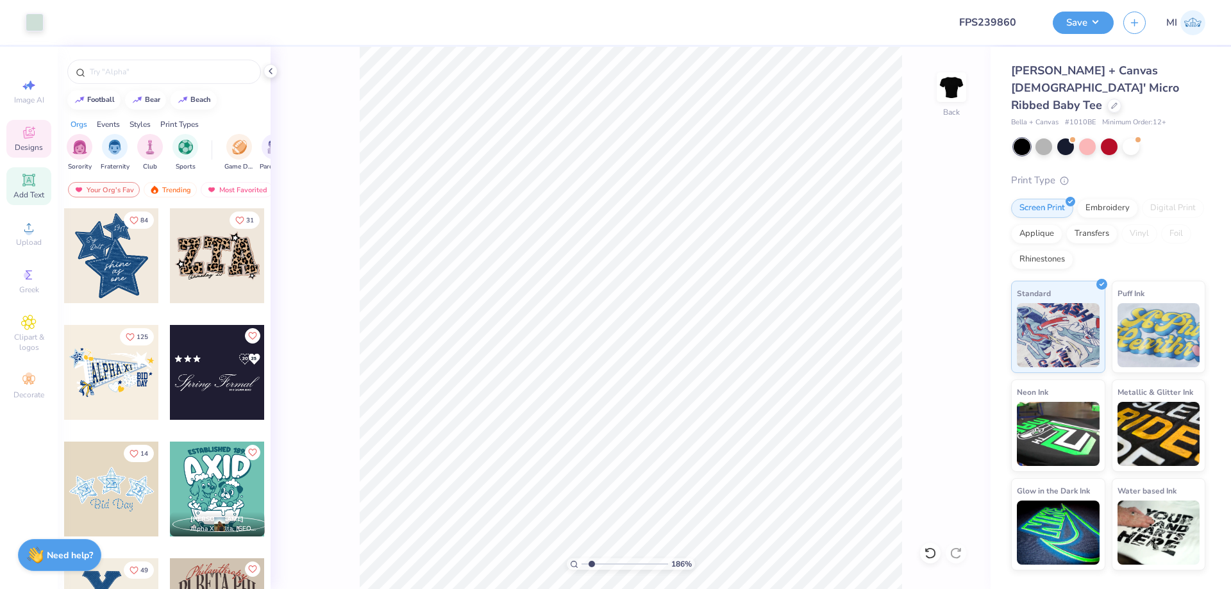
click at [25, 174] on icon at bounding box center [28, 179] width 15 height 15
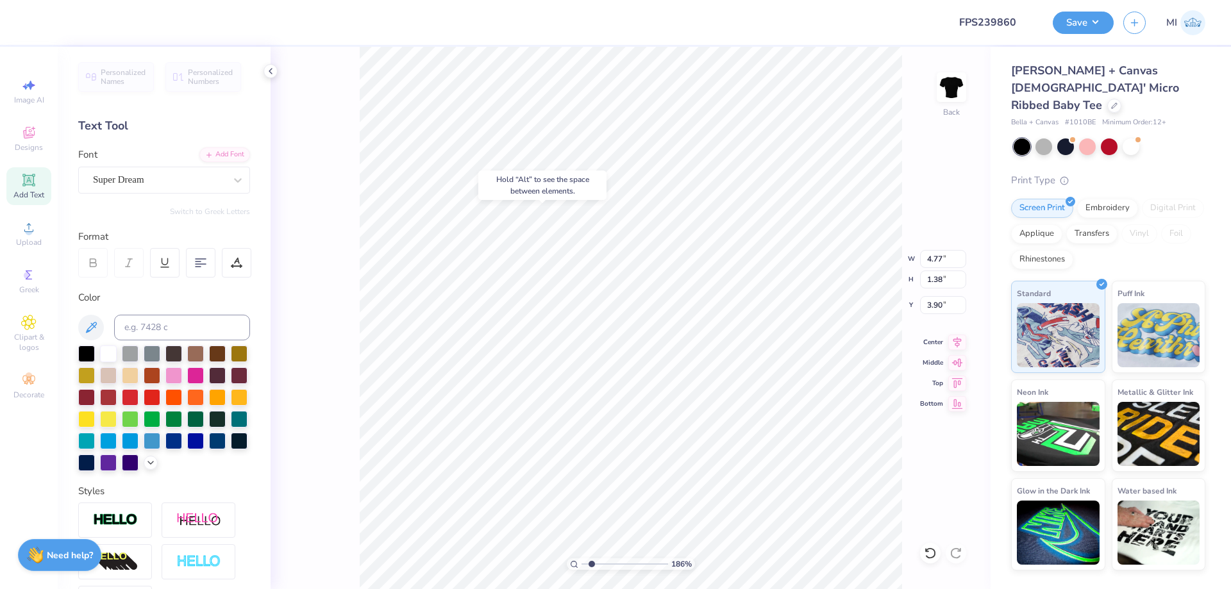
type input "3.90"
click at [220, 181] on div "Super Dream" at bounding box center [159, 180] width 135 height 20
click at [233, 155] on div "Add Font" at bounding box center [224, 153] width 51 height 15
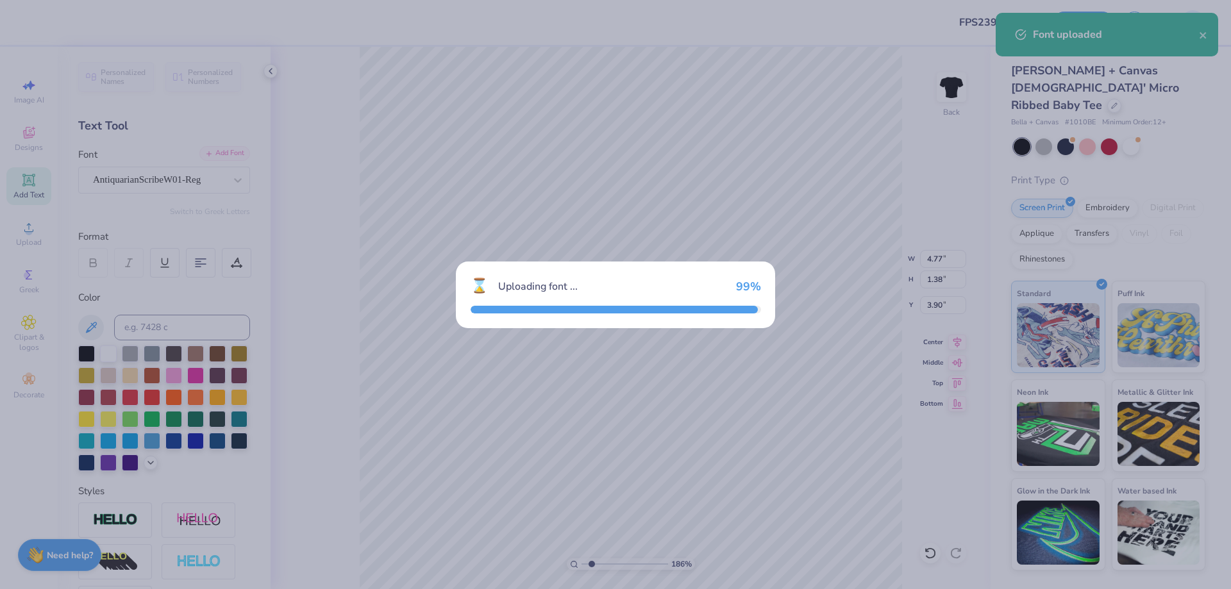
type input "4.56"
type input "1.32"
type input "3.93"
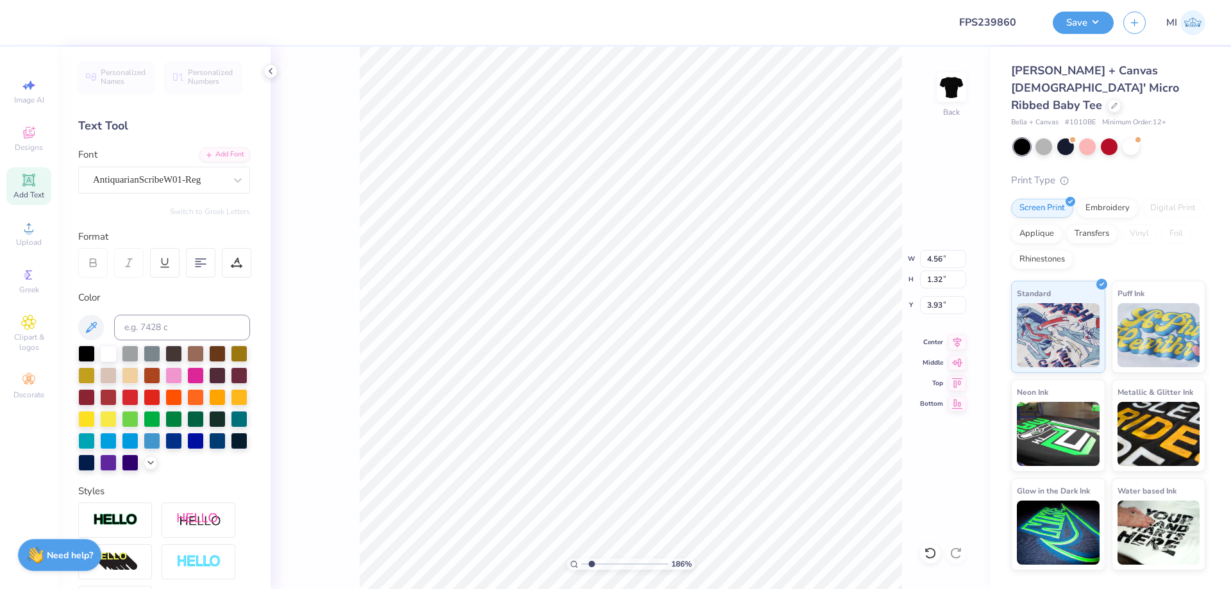
type textarea "Bid Day"
type input "7.00"
type input "6.92"
type input "2.00"
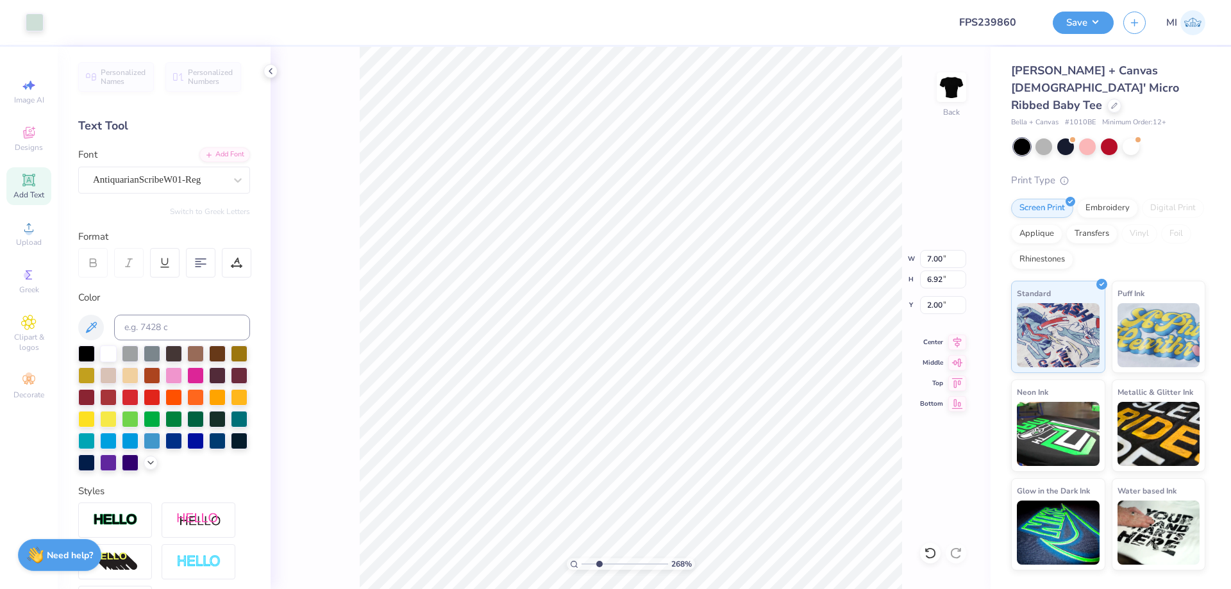
click at [599, 567] on input "range" at bounding box center [625, 564] width 87 height 12
type input "2.68"
type input "5.63"
type input "1.95"
type input "3.80"
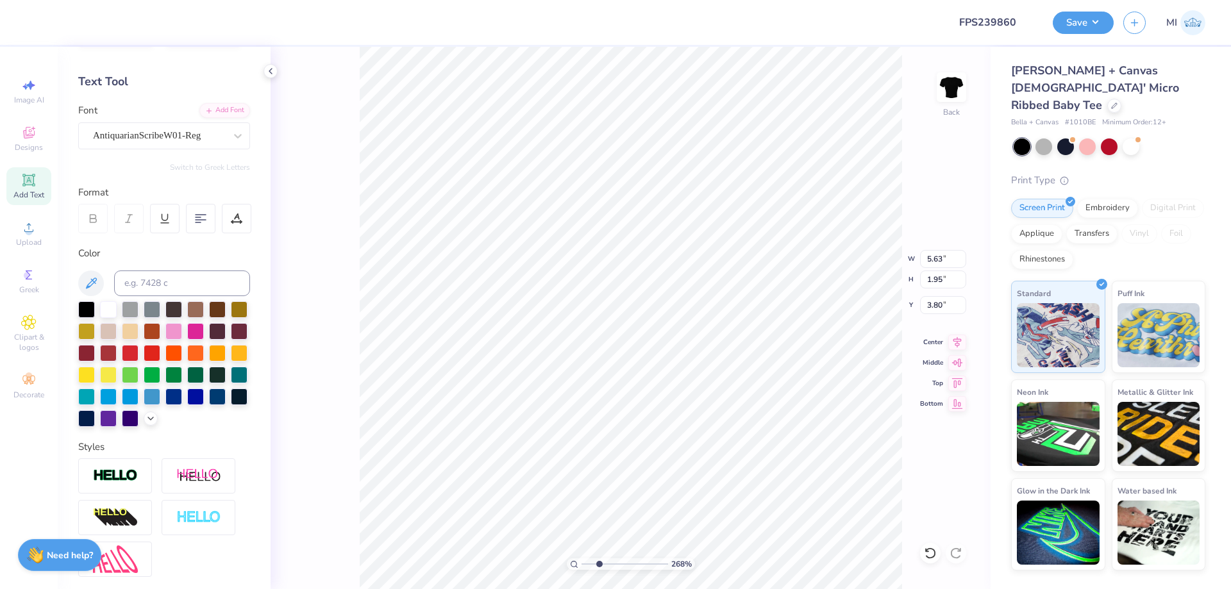
scroll to position [154, 0]
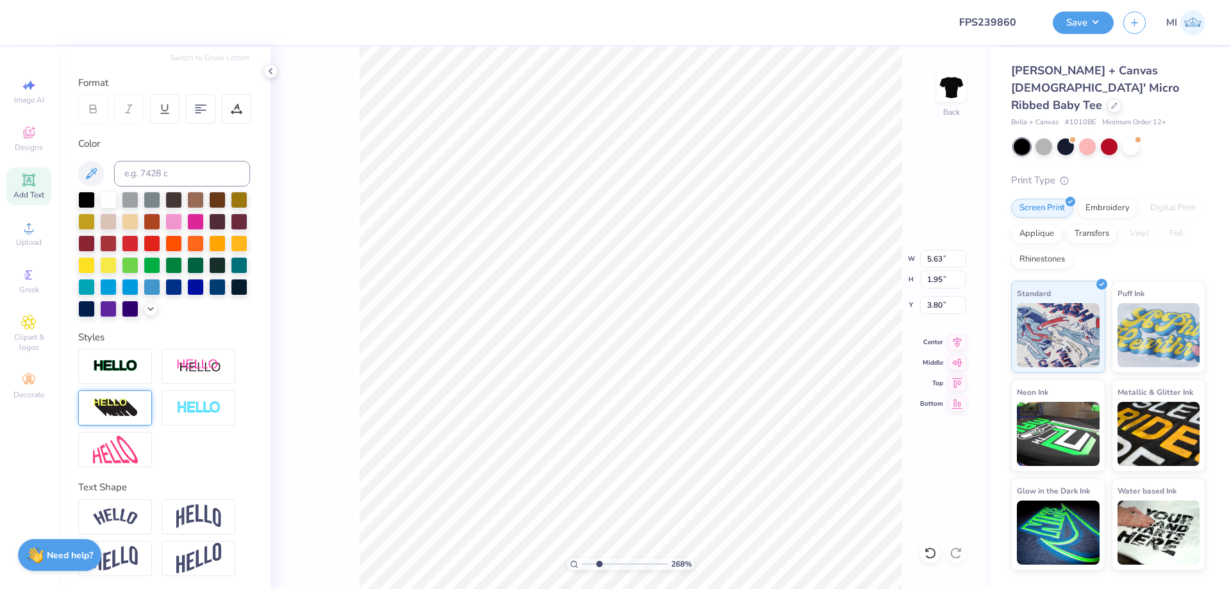
click at [114, 406] on img at bounding box center [115, 408] width 45 height 21
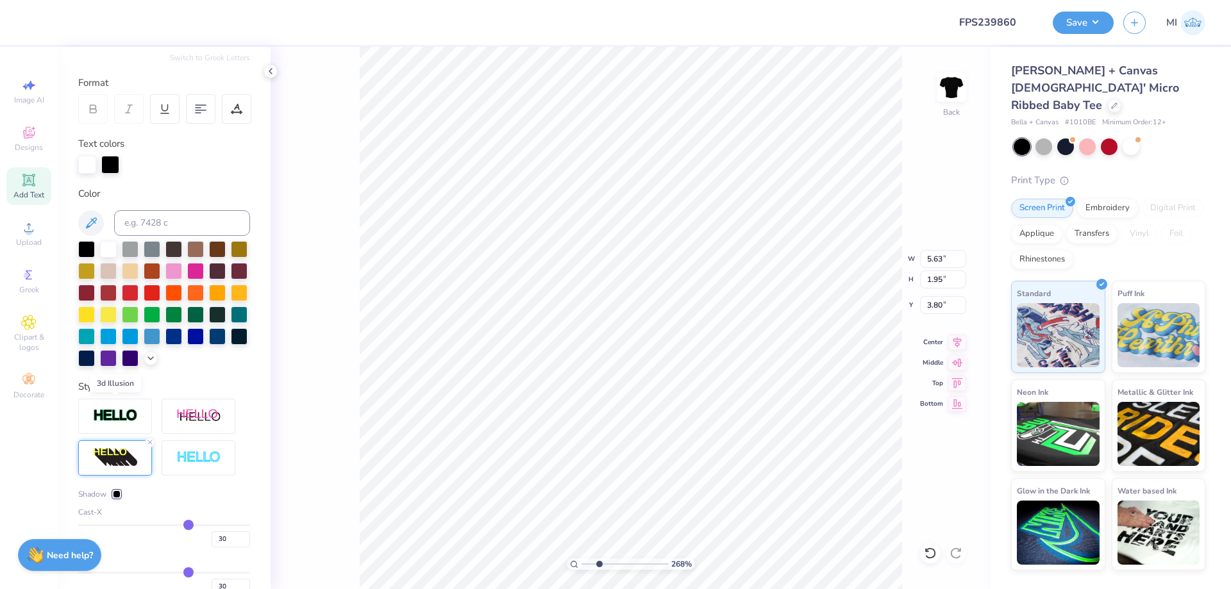
type input "7.31"
type input "2.53"
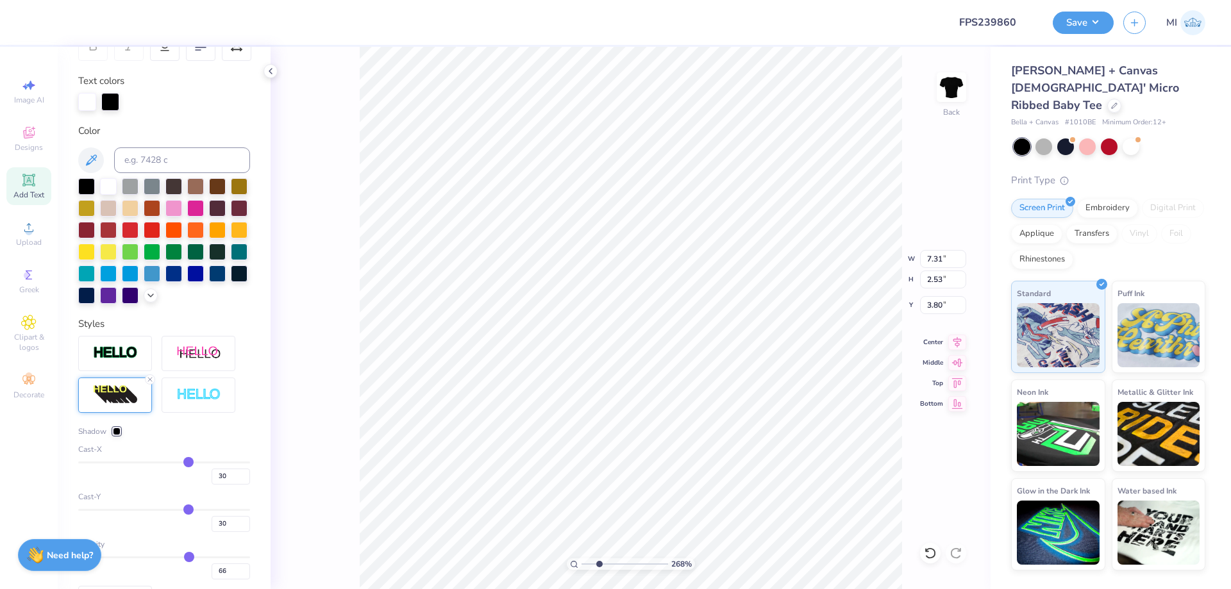
scroll to position [308, 0]
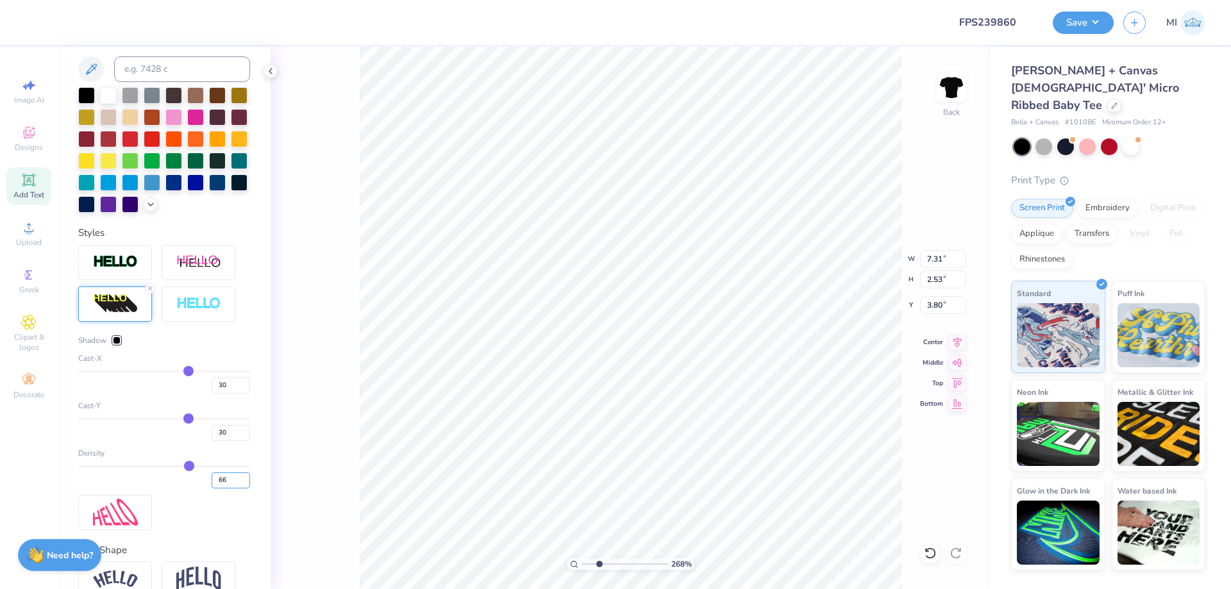
drag, startPoint x: 209, startPoint y: 485, endPoint x: 194, endPoint y: 483, distance: 14.8
click at [212, 485] on input "66" at bounding box center [231, 481] width 38 height 16
type input "100"
drag, startPoint x: 230, startPoint y: 437, endPoint x: 194, endPoint y: 437, distance: 35.9
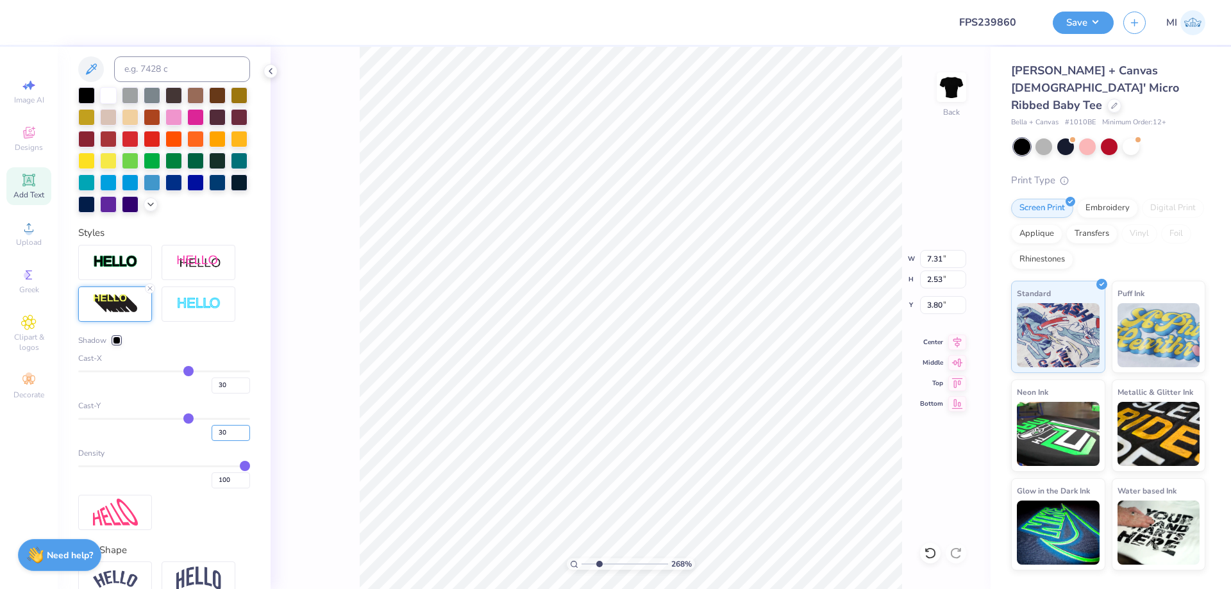
click at [212, 435] on input "30" at bounding box center [231, 433] width 38 height 16
type input "5"
type input "2.04"
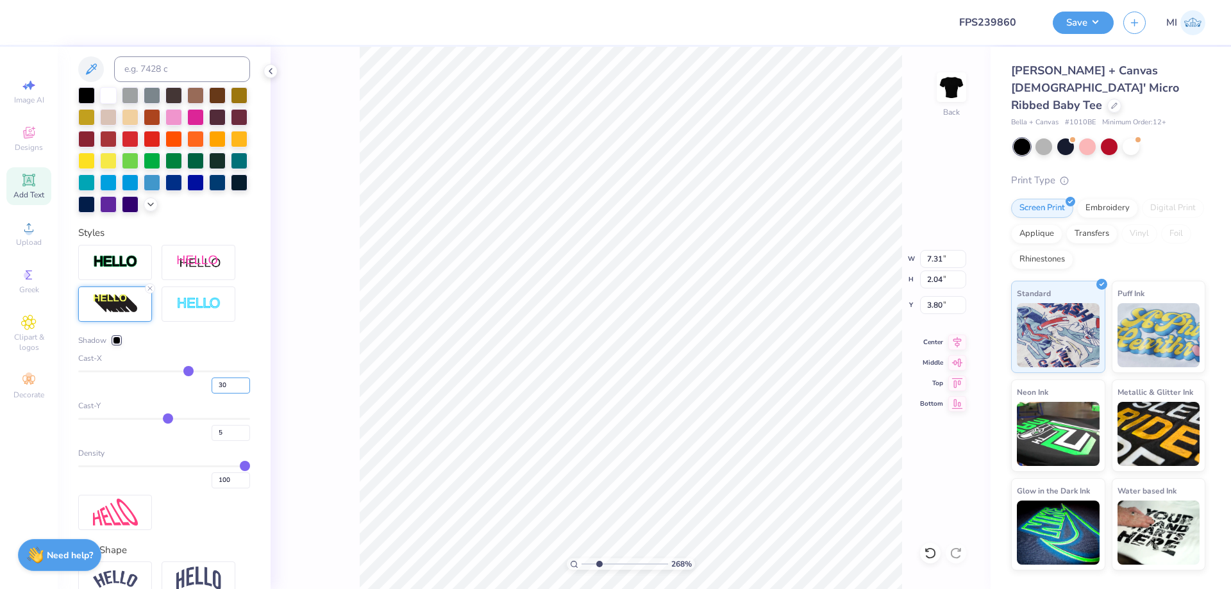
drag, startPoint x: 228, startPoint y: 383, endPoint x: 192, endPoint y: 384, distance: 36.6
click at [212, 384] on input "30" at bounding box center [231, 386] width 38 height 16
type input "1"
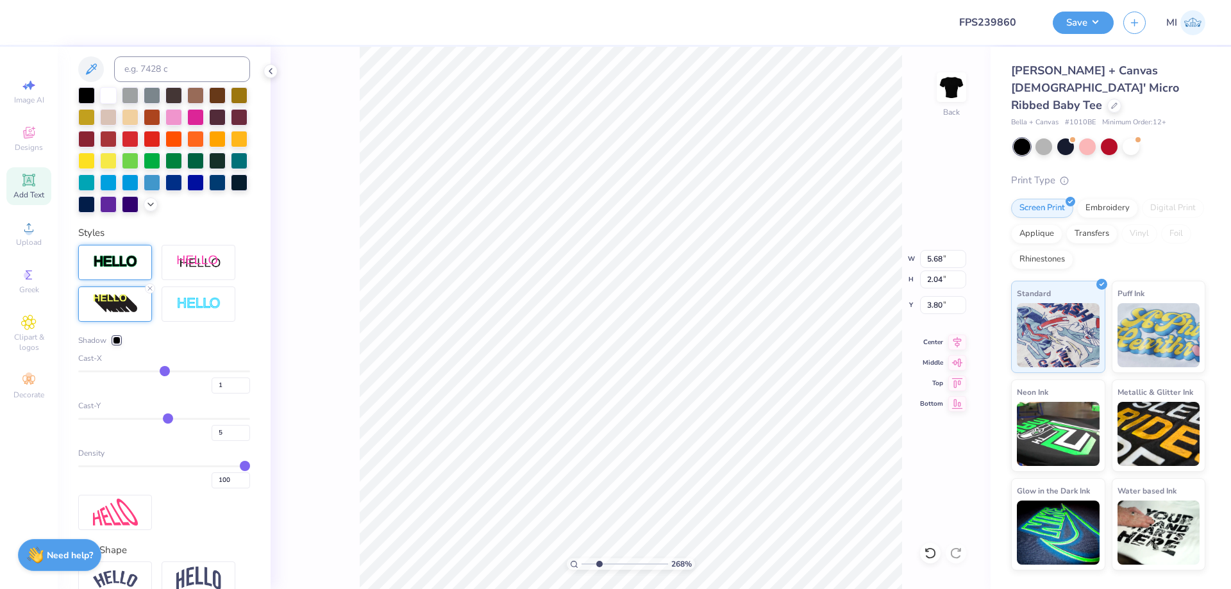
click at [122, 274] on div at bounding box center [115, 262] width 74 height 35
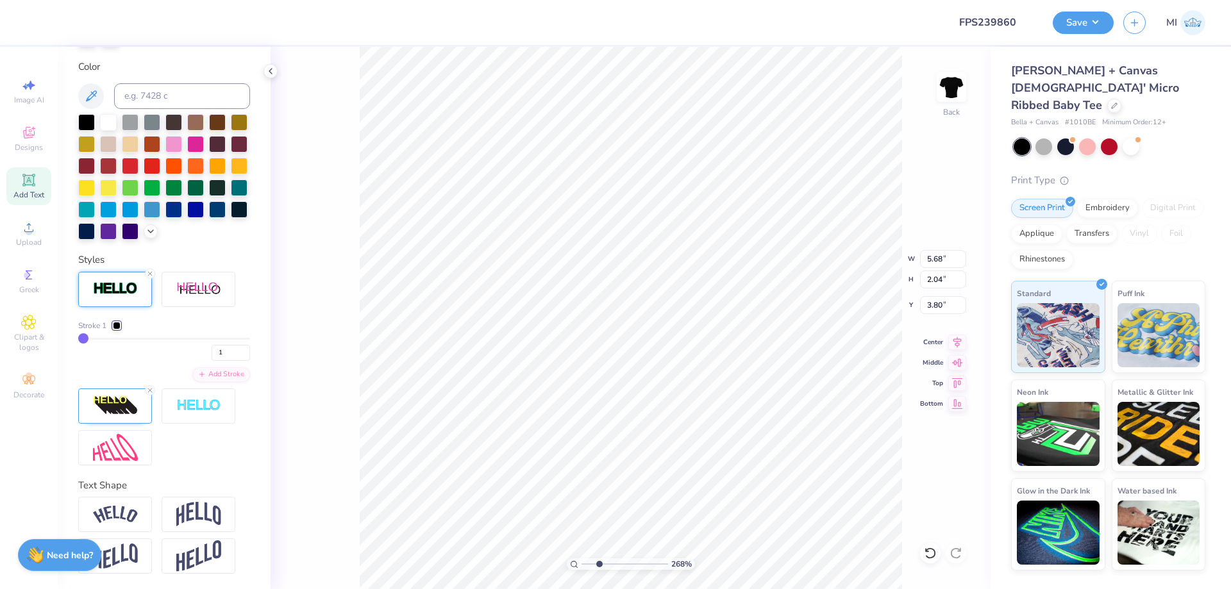
type input "5.70"
type input "2.06"
type input "3.81"
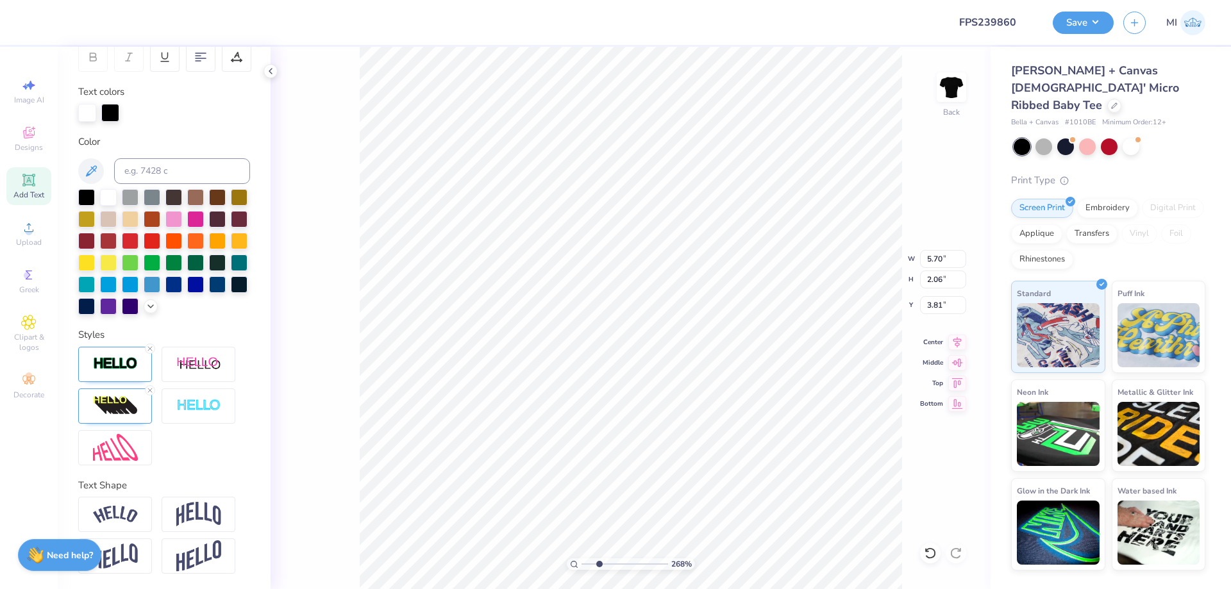
type input "3.32"
type input "1.20"
type input "5.09"
type textarea "Alpha Gam"
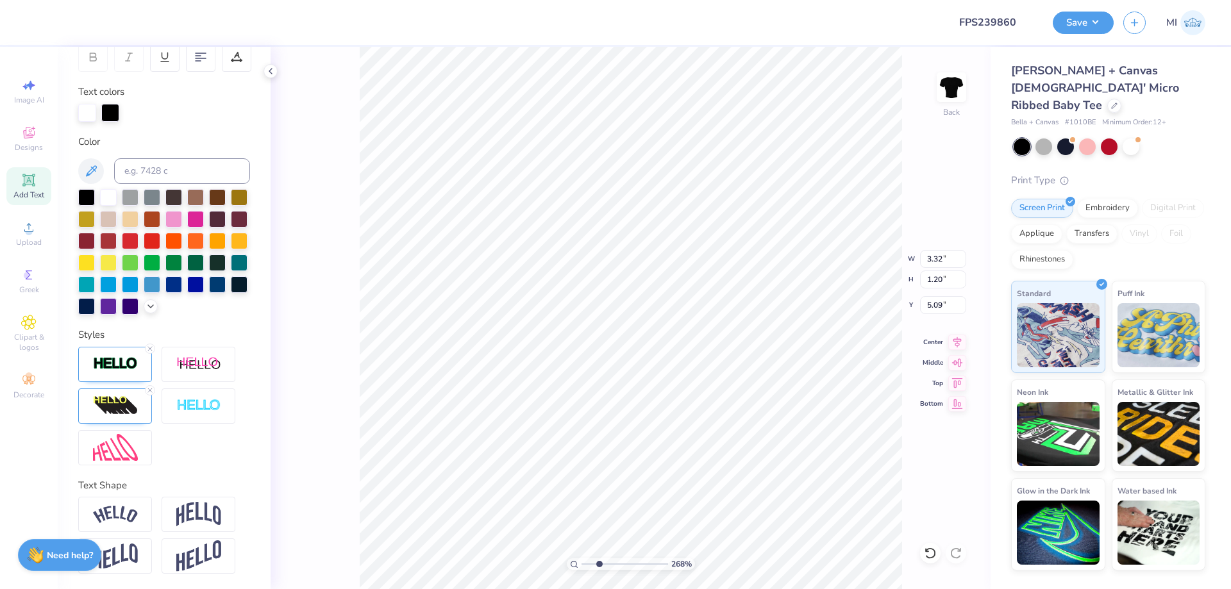
scroll to position [0, 2]
type input "7.00"
type input "6.92"
type input "2.00"
type input "3.97"
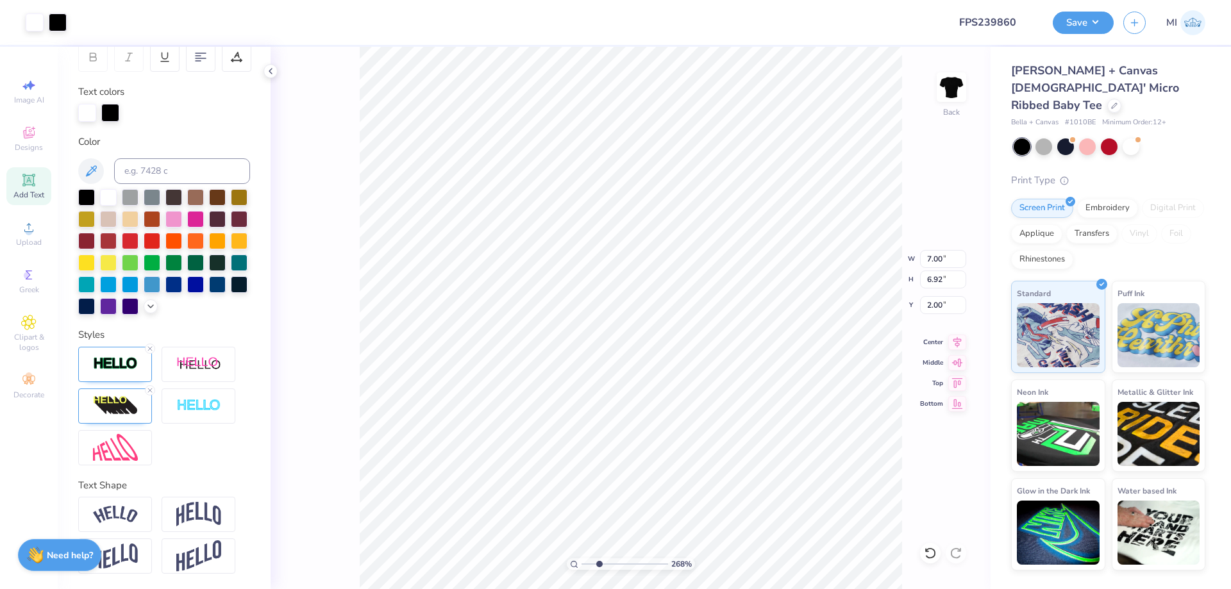
type input "1.09"
type input "5.14"
type input "3.73"
type input "1.02"
type input "7.00"
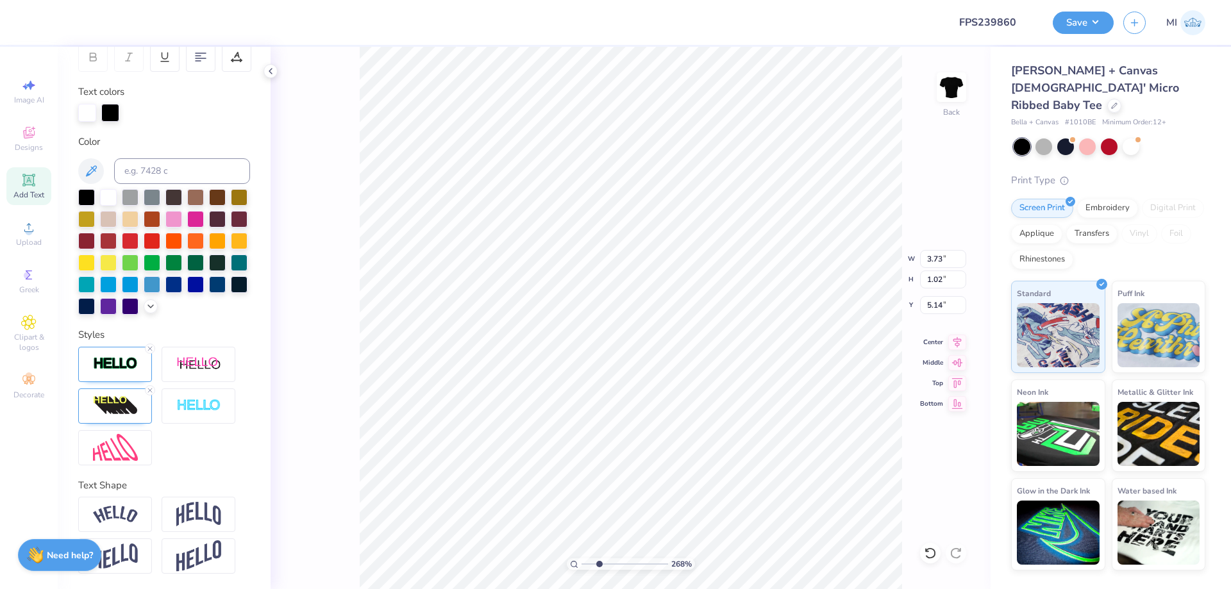
type input "6.92"
type input "2.00"
click at [33, 240] on span "Upload" at bounding box center [29, 242] width 26 height 10
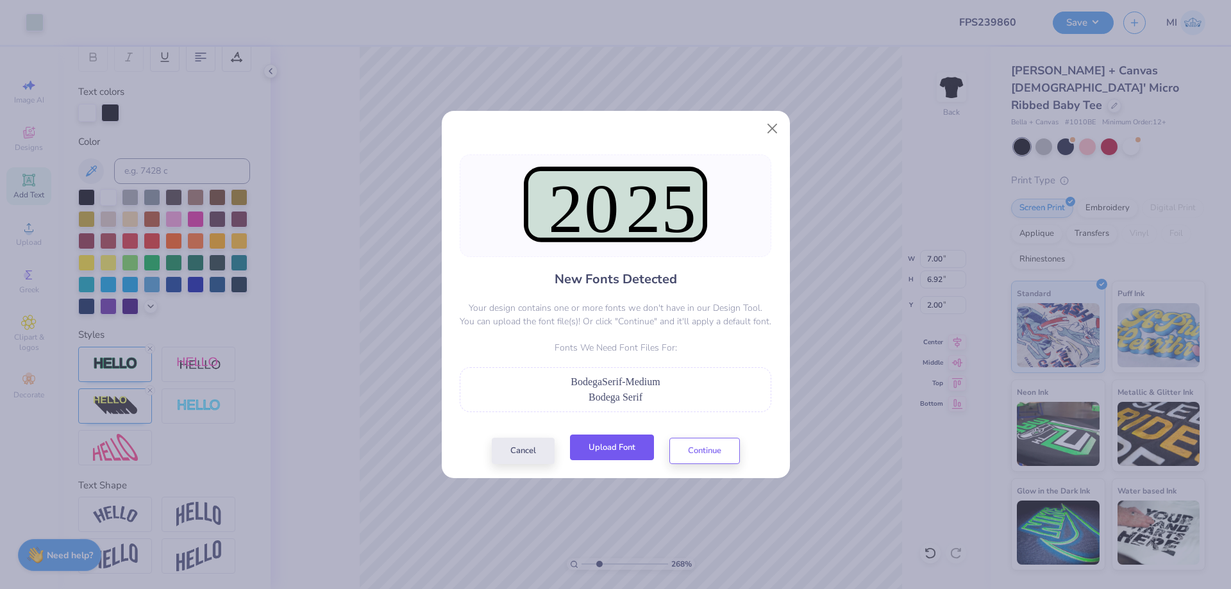
click at [608, 456] on button "Upload Font" at bounding box center [612, 448] width 84 height 26
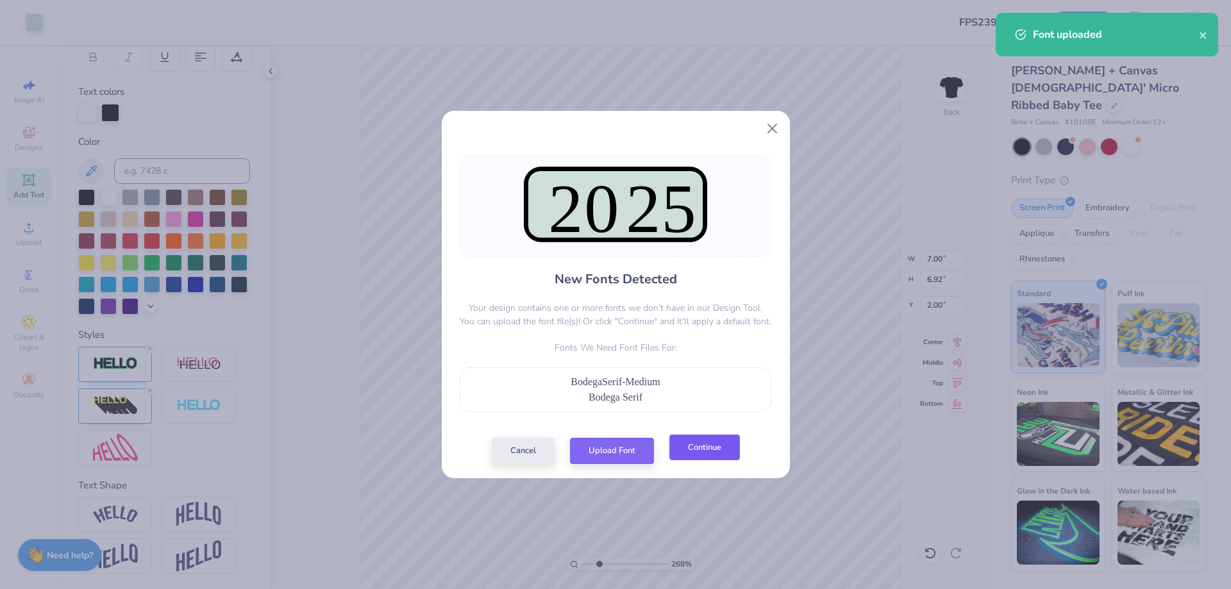
click at [703, 455] on button "Continue" at bounding box center [704, 448] width 71 height 26
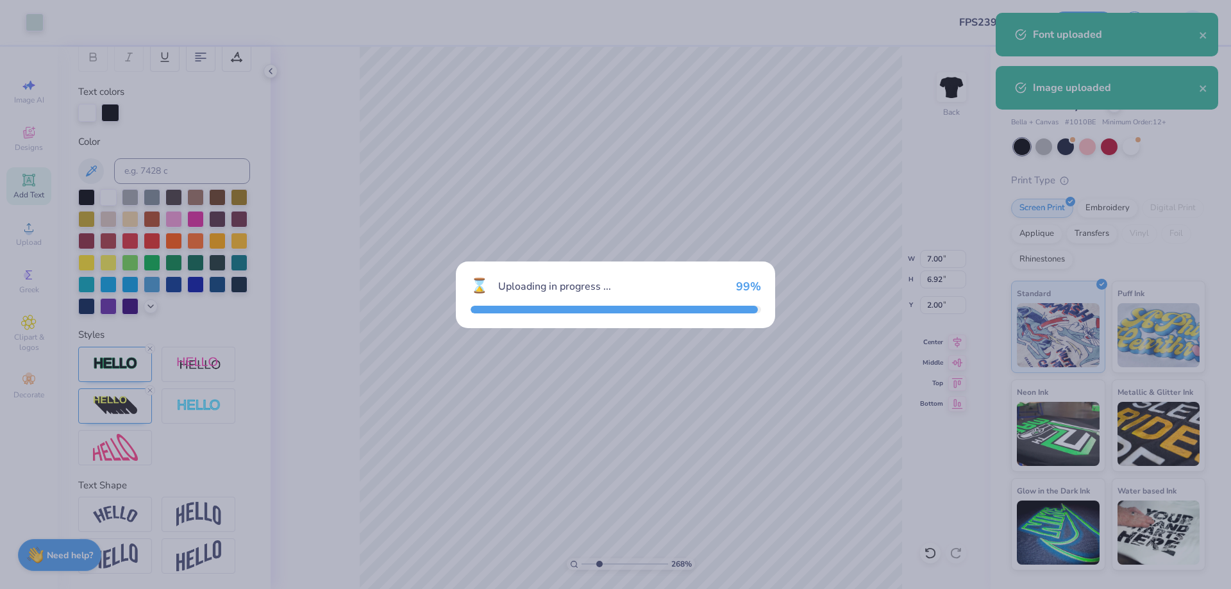
type input "4.93"
type input "1.95"
type input "7.52"
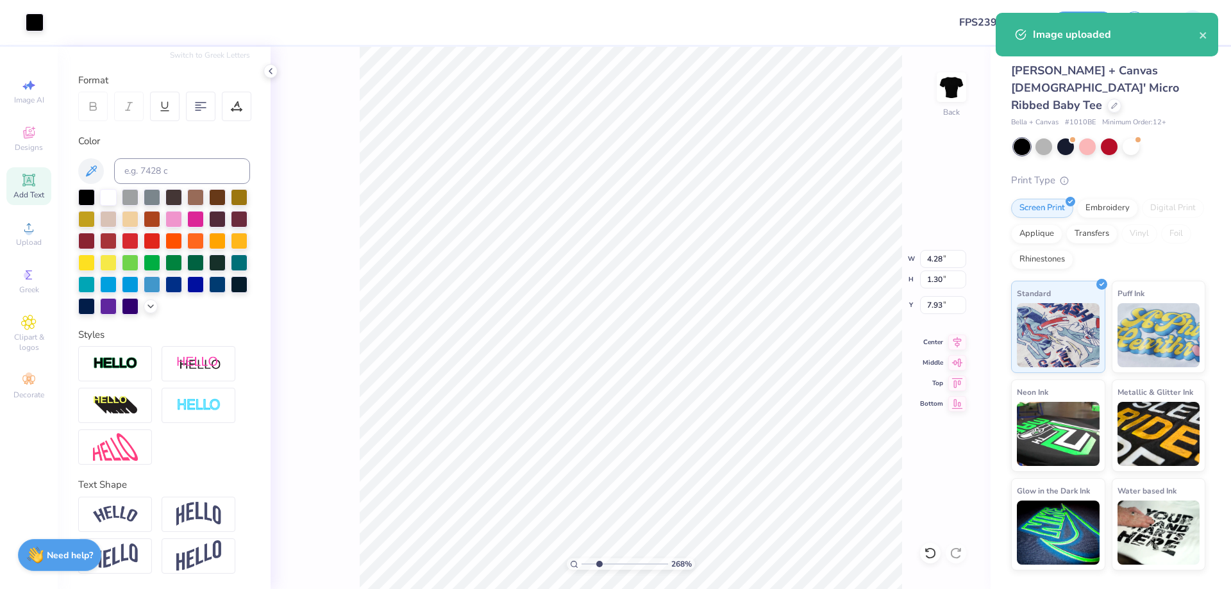
scroll to position [158, 0]
click at [200, 167] on input at bounding box center [182, 171] width 136 height 26
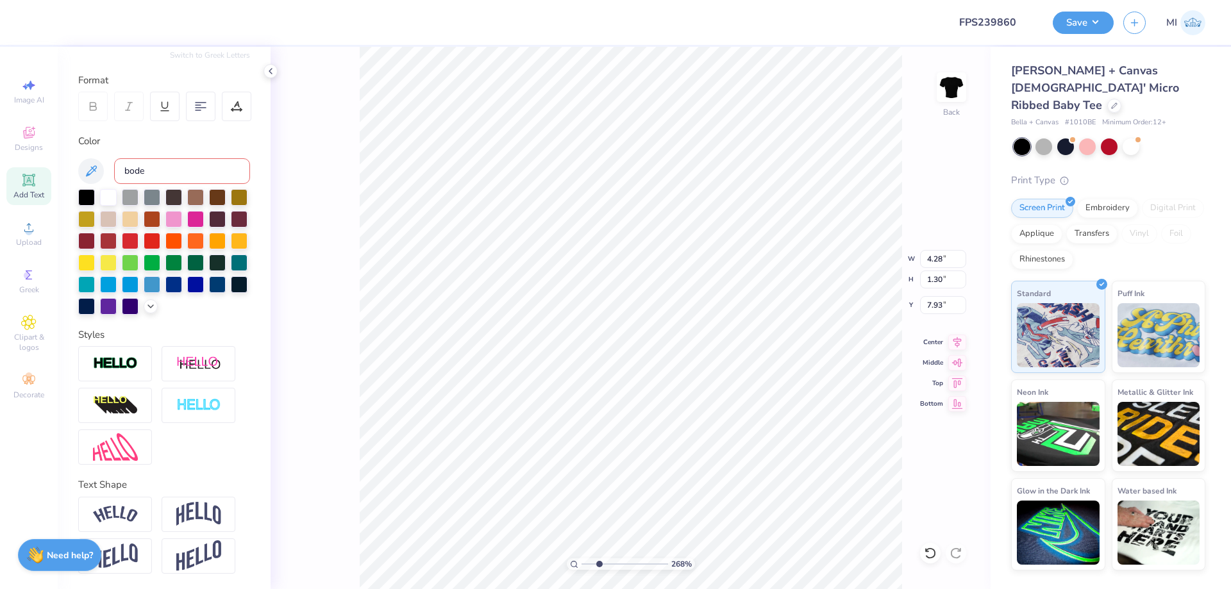
type input "bode"
drag, startPoint x: 179, startPoint y: 162, endPoint x: 90, endPoint y: 162, distance: 89.1
click at [114, 162] on input "bode" at bounding box center [182, 171] width 136 height 26
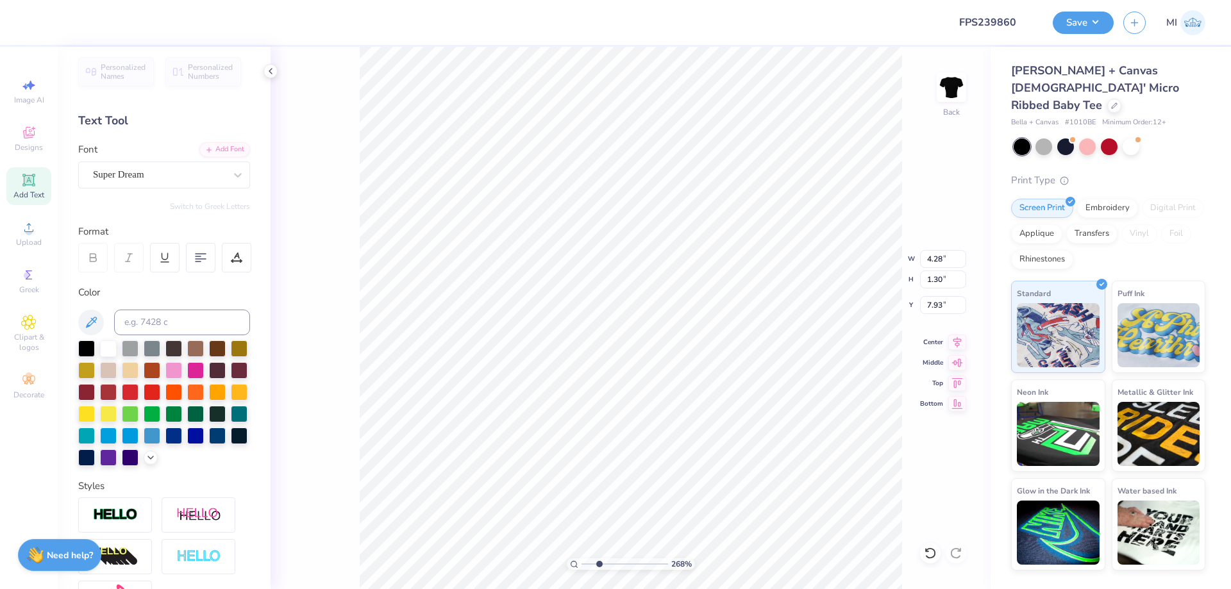
scroll to position [4, 0]
click at [167, 184] on div "Super Dream" at bounding box center [159, 175] width 135 height 20
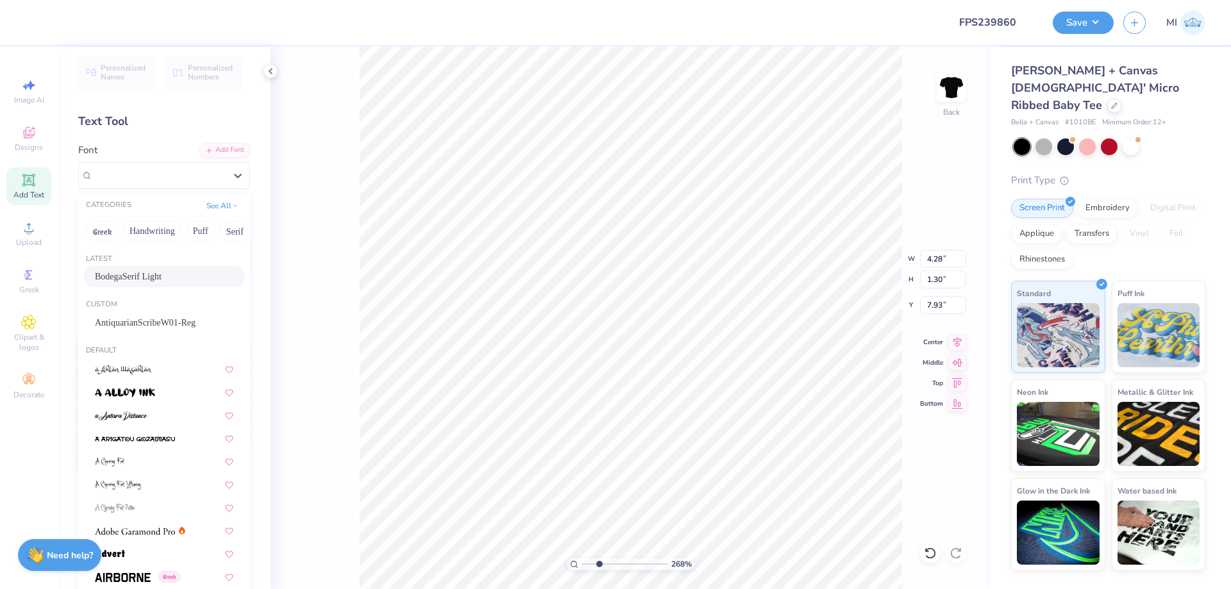
click at [135, 278] on div "BodegaSerif Light" at bounding box center [164, 276] width 138 height 13
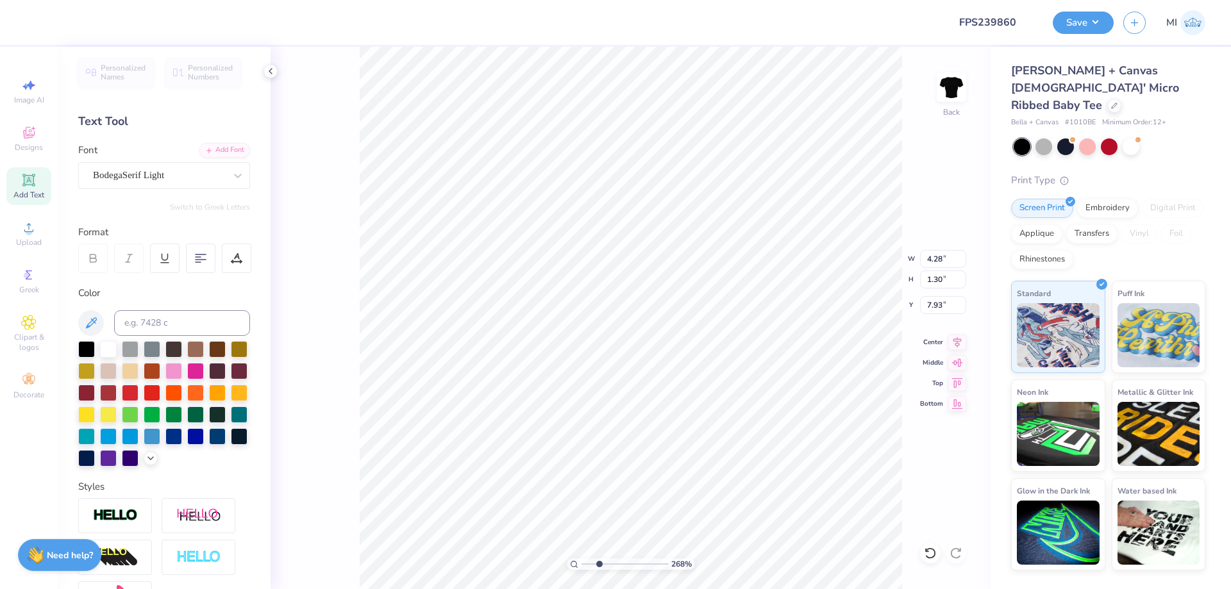
type input "1.99"
type input "1.41"
type input "8.00"
click at [235, 260] on icon at bounding box center [237, 259] width 12 height 12
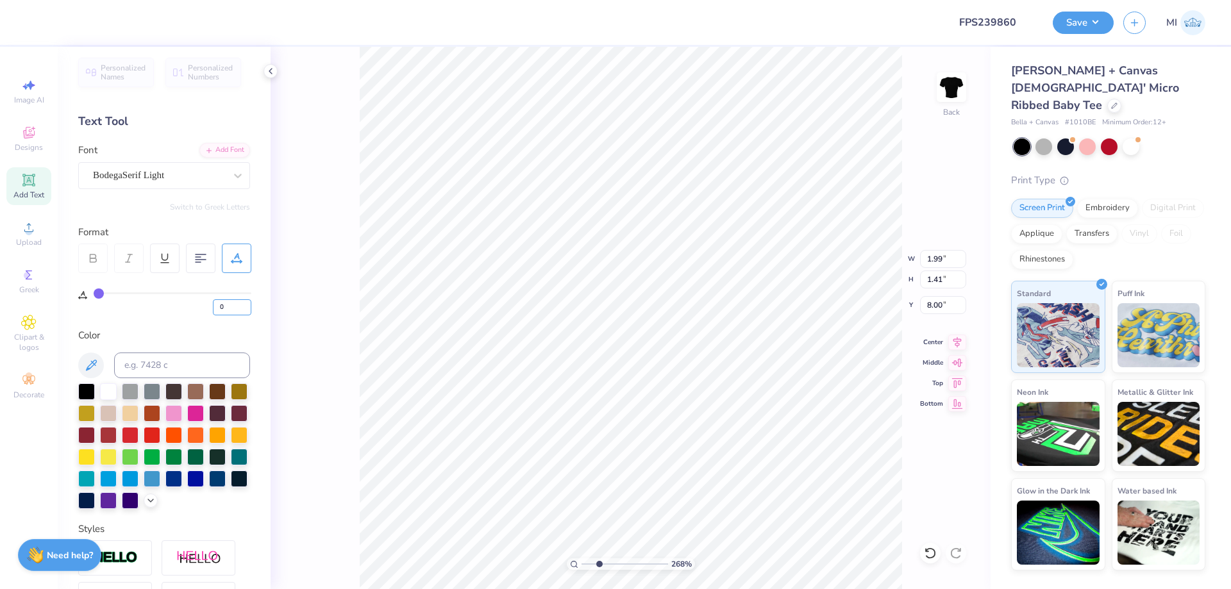
drag, startPoint x: 235, startPoint y: 306, endPoint x: 181, endPoint y: 297, distance: 55.2
click at [213, 299] on input "0" at bounding box center [232, 307] width 38 height 16
type input "25"
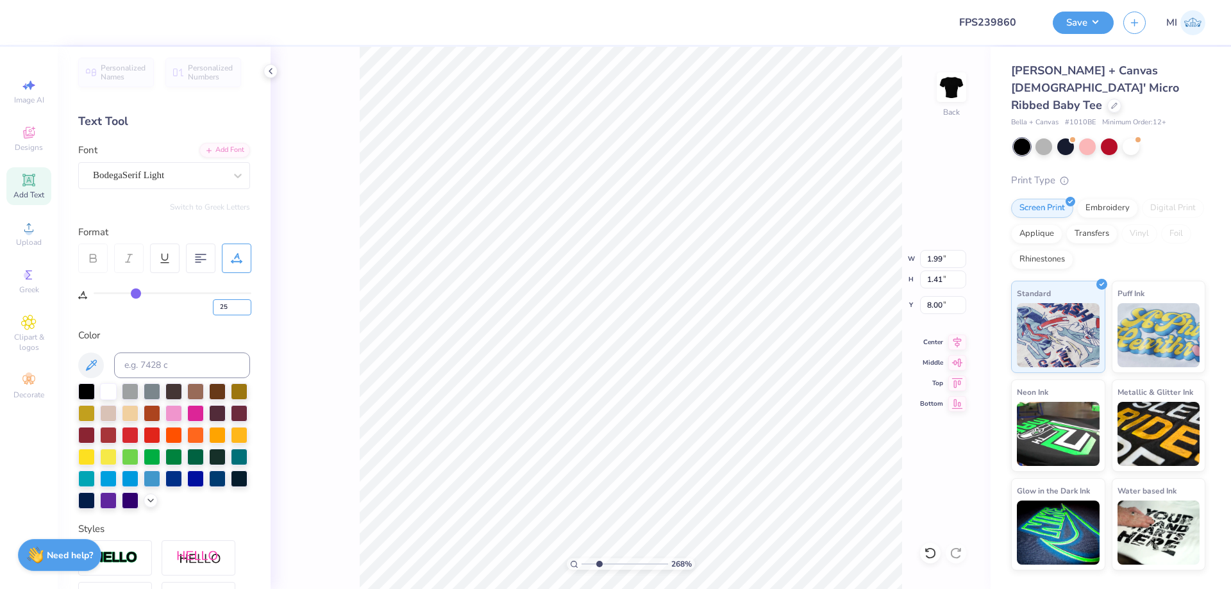
type input "3.34"
type input "7.79"
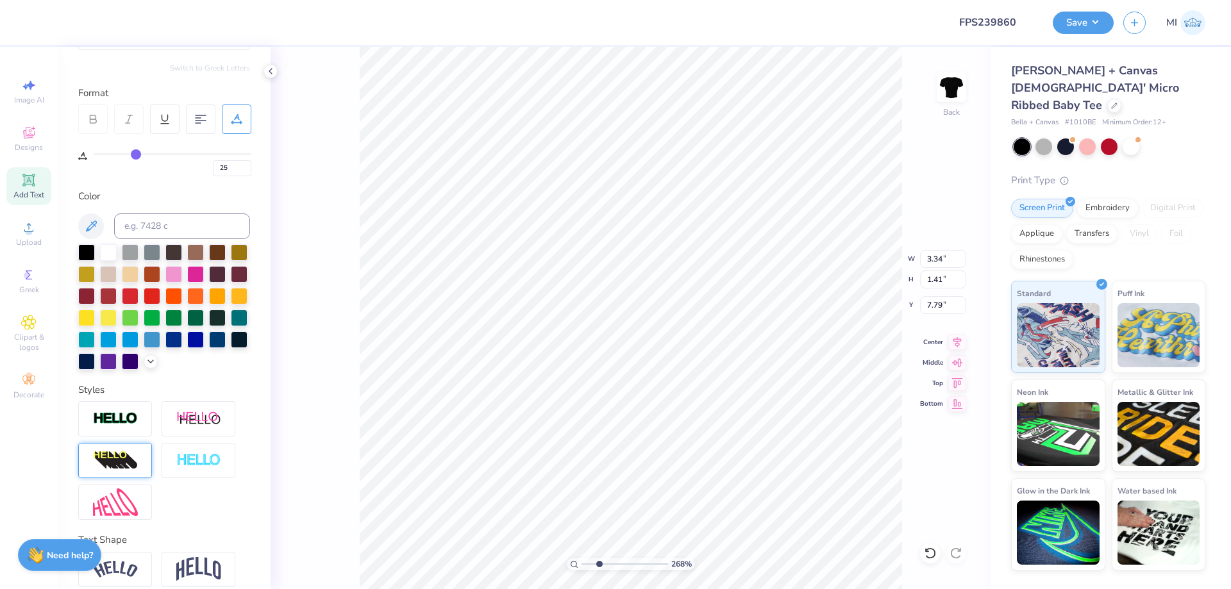
scroll to position [158, 0]
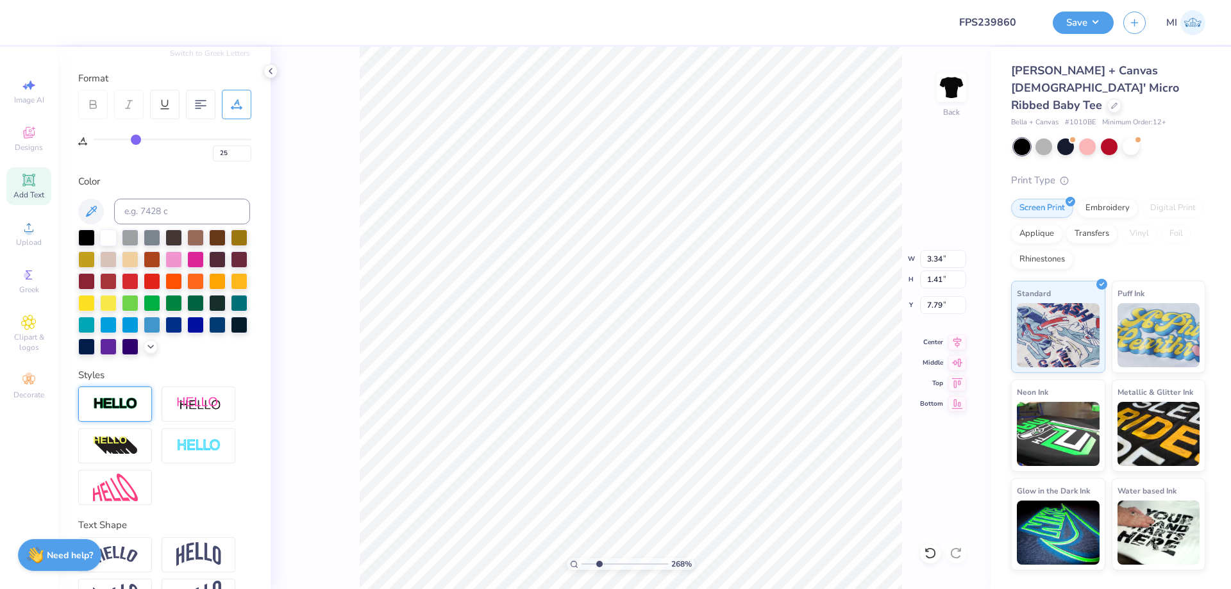
click at [110, 417] on div at bounding box center [115, 404] width 74 height 35
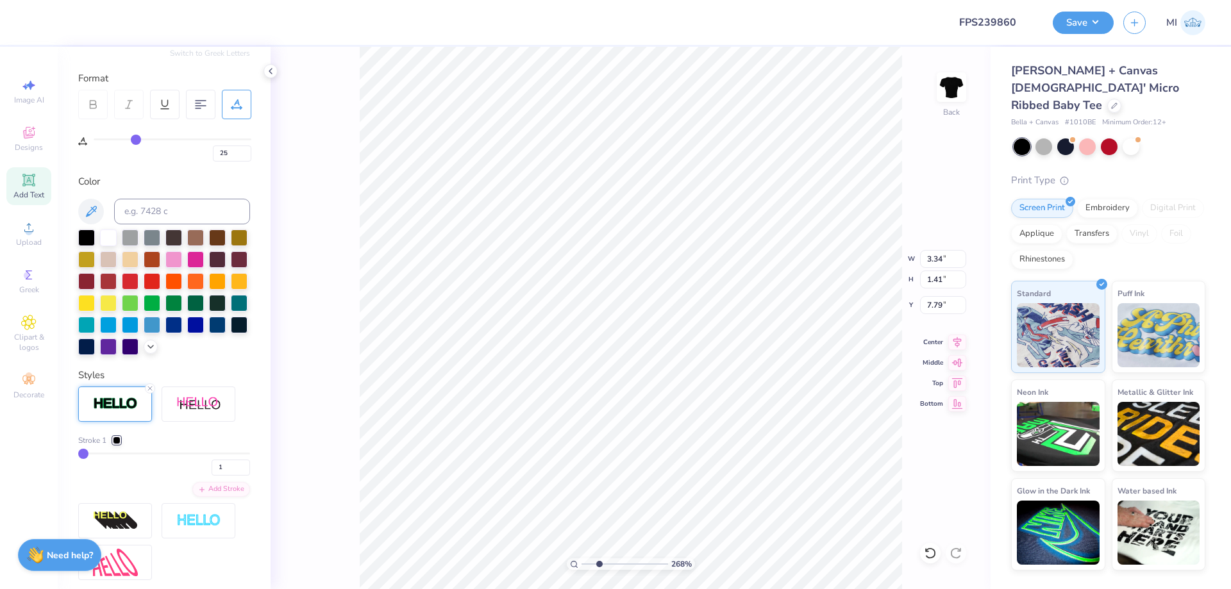
type input "3.36"
type input "1.44"
type input "7.78"
drag, startPoint x: 226, startPoint y: 469, endPoint x: 196, endPoint y: 469, distance: 30.1
click at [212, 469] on input "1" at bounding box center [231, 468] width 38 height 16
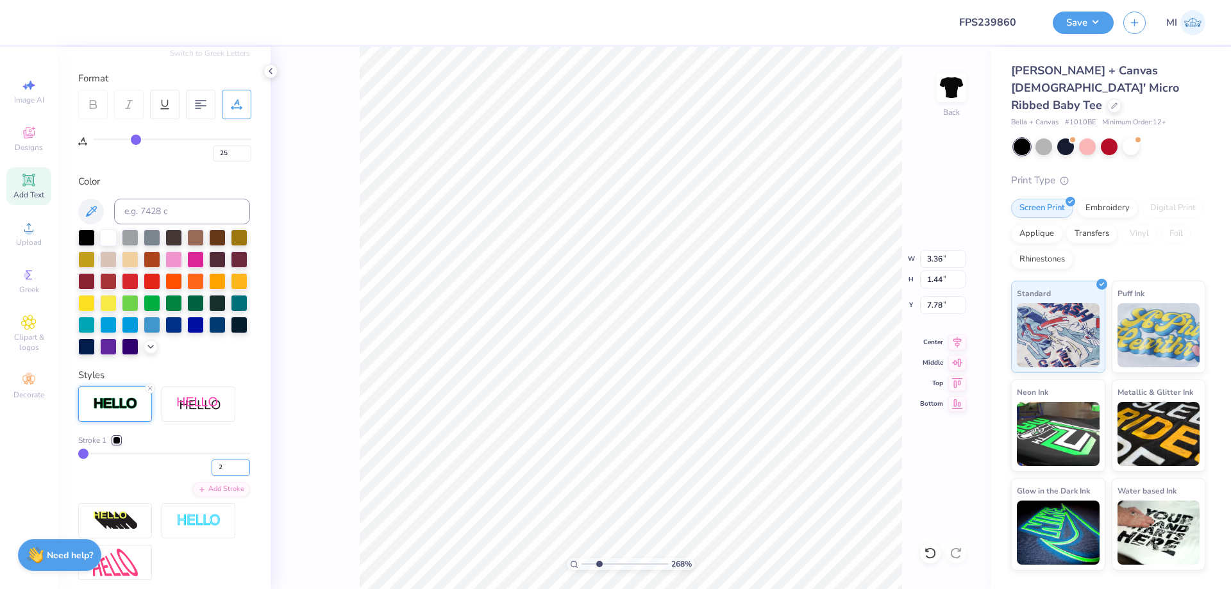
type input "2"
click at [936, 257] on input "4.75" at bounding box center [943, 259] width 46 height 18
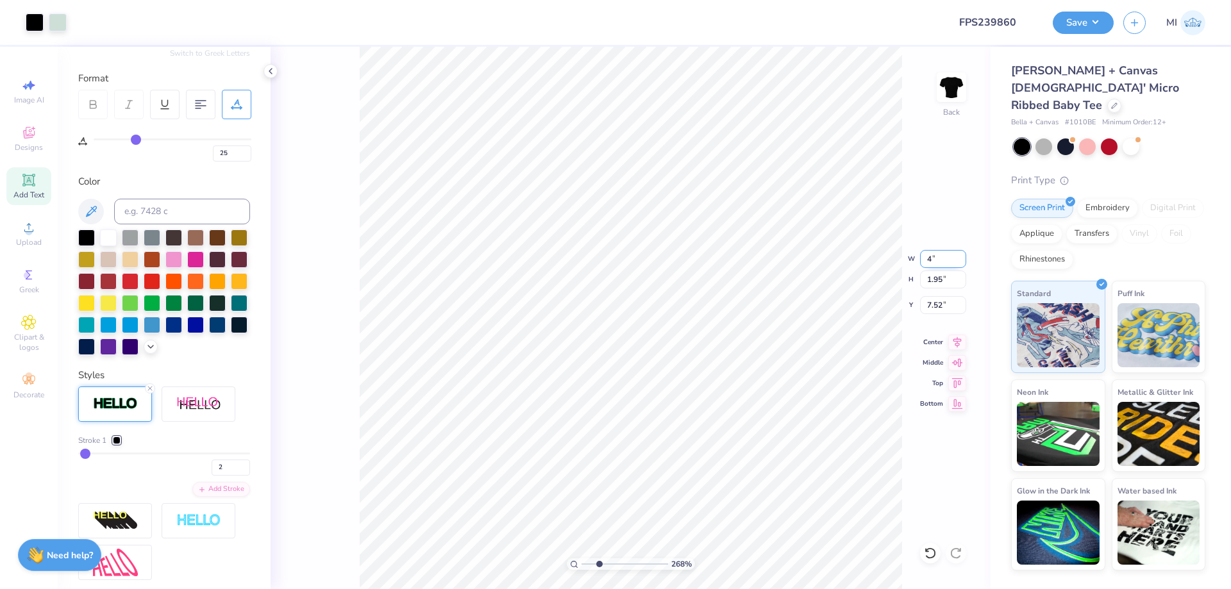
drag, startPoint x: 936, startPoint y: 257, endPoint x: 913, endPoint y: 258, distance: 23.1
click at [920, 258] on input "4" at bounding box center [943, 259] width 46 height 18
type input "2.00"
type input "0.82"
type input "8.09"
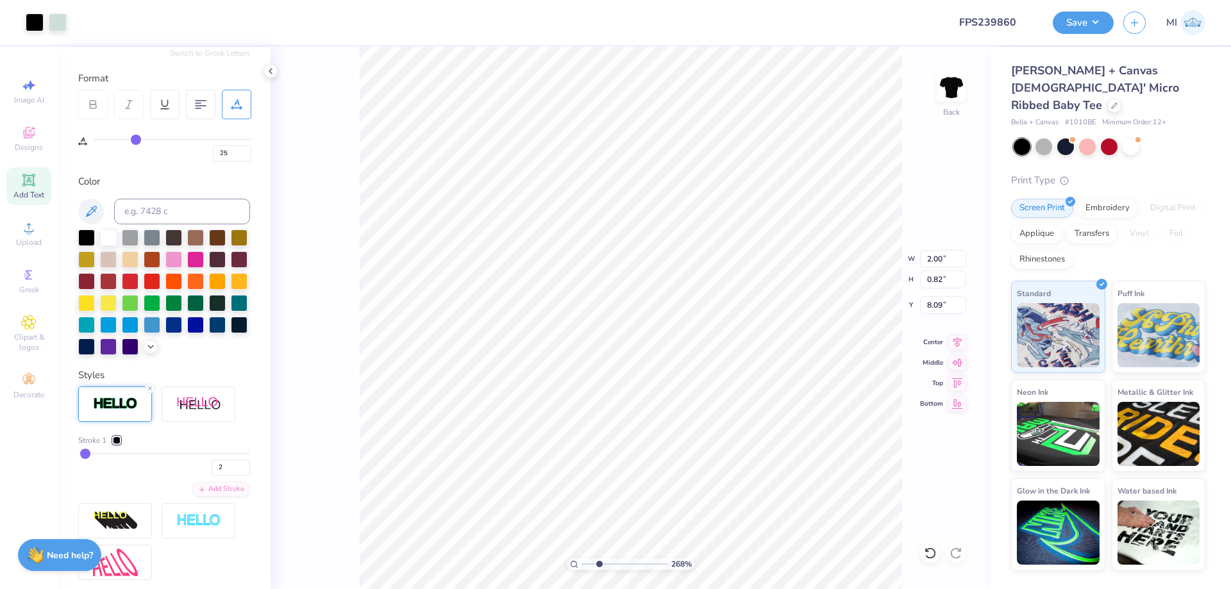
type input "1.38"
type input "0.57"
click at [596, 448] on li "Group" at bounding box center [608, 448] width 101 height 25
type input "6.05"
drag, startPoint x: 601, startPoint y: 567, endPoint x: 535, endPoint y: 561, distance: 66.9
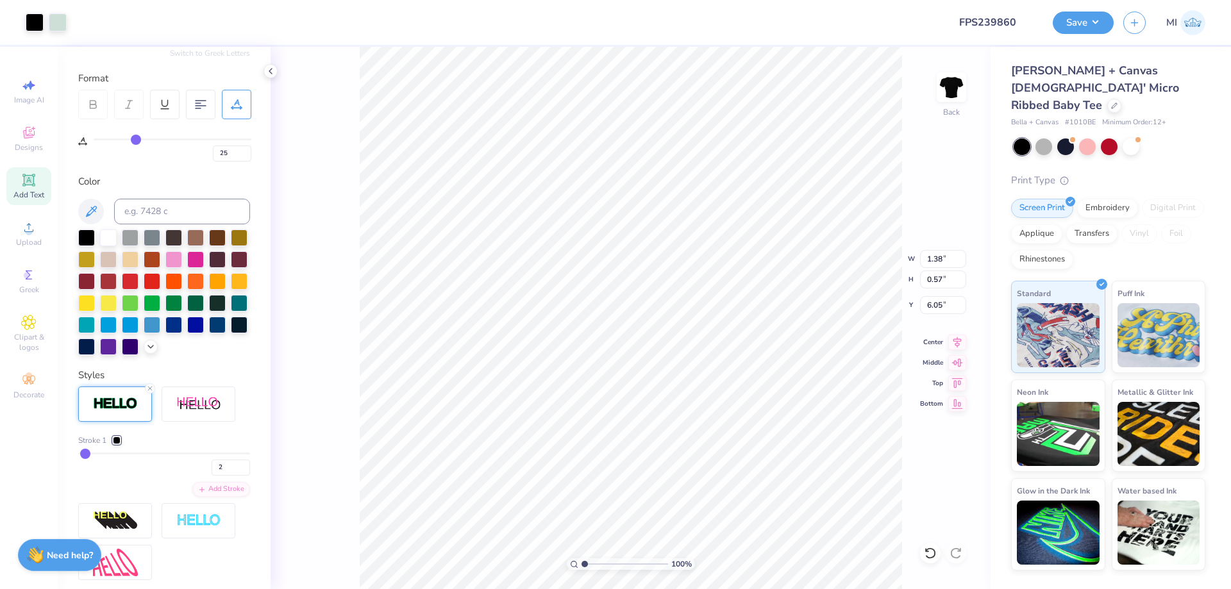
type input "1"
click at [582, 561] on input "range" at bounding box center [625, 564] width 87 height 12
click at [53, 21] on div at bounding box center [58, 21] width 18 height 18
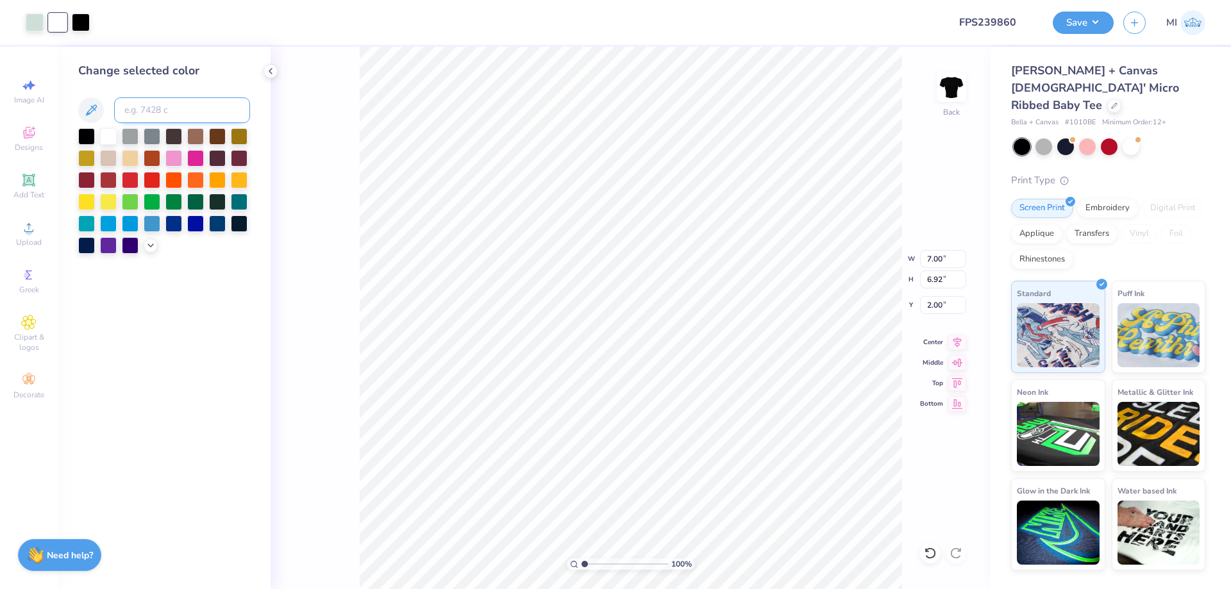
click at [143, 108] on input at bounding box center [182, 110] width 136 height 26
type input "621"
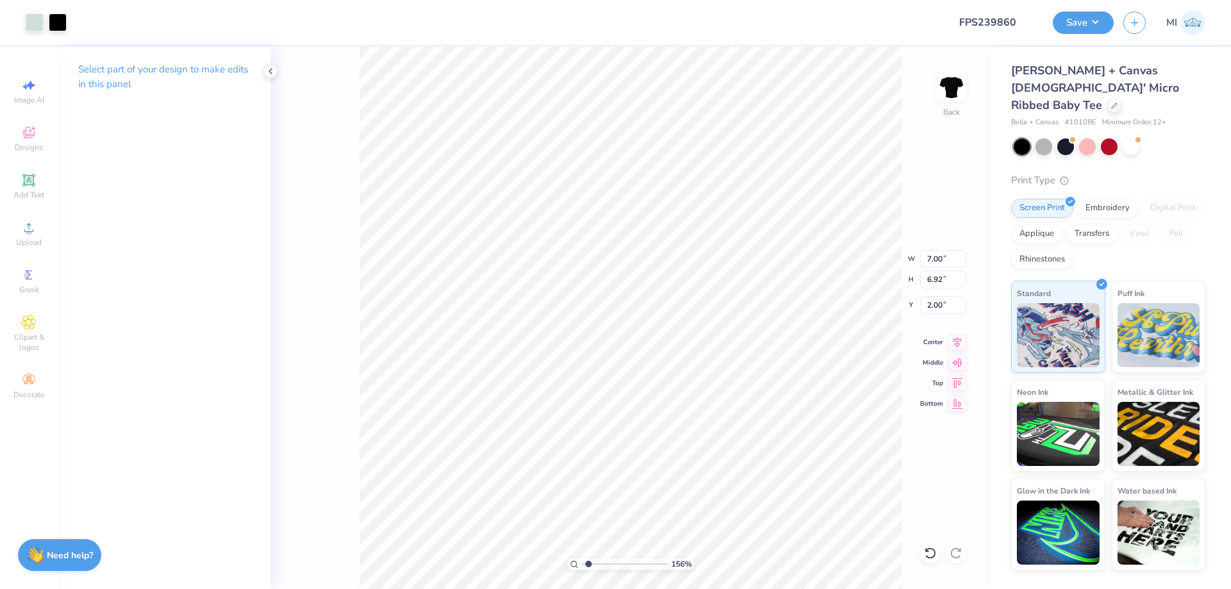
type input "1"
drag, startPoint x: 589, startPoint y: 564, endPoint x: 560, endPoint y: 560, distance: 29.0
click at [582, 560] on input "range" at bounding box center [625, 564] width 87 height 12
click at [1057, 27] on button "Save" at bounding box center [1083, 21] width 61 height 22
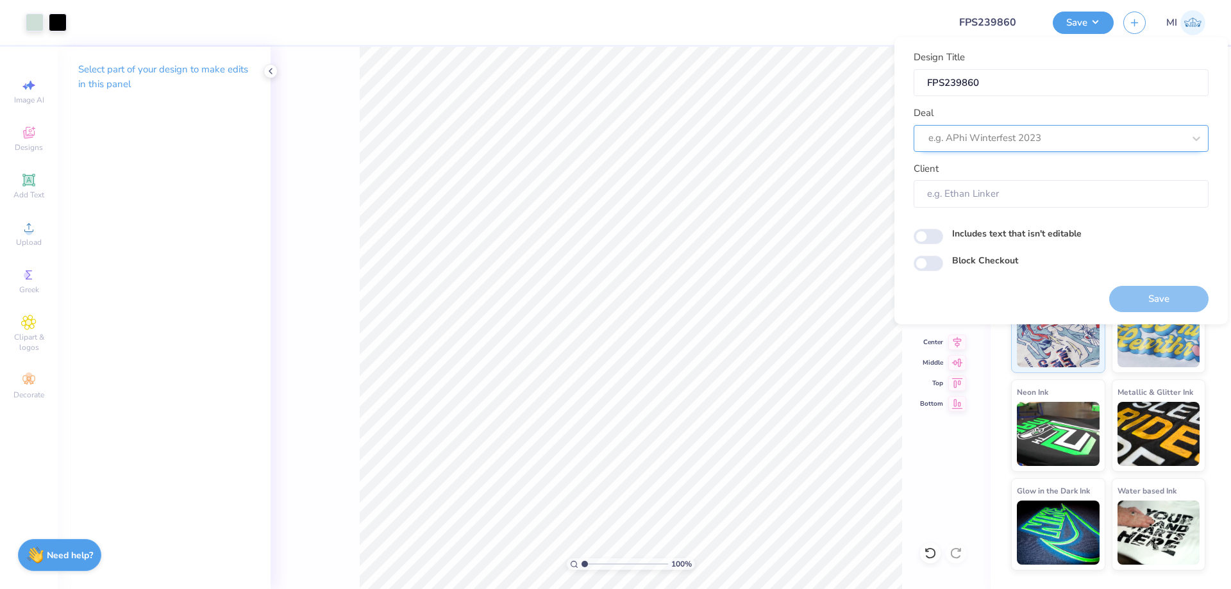
click at [987, 138] on div at bounding box center [1055, 138] width 255 height 17
click at [985, 171] on div "Design Tool Gallery" at bounding box center [1061, 172] width 285 height 21
type input "Design Tool Gallery"
type input "Design Tool Gallery User"
click at [1162, 310] on button "Save" at bounding box center [1158, 299] width 99 height 26
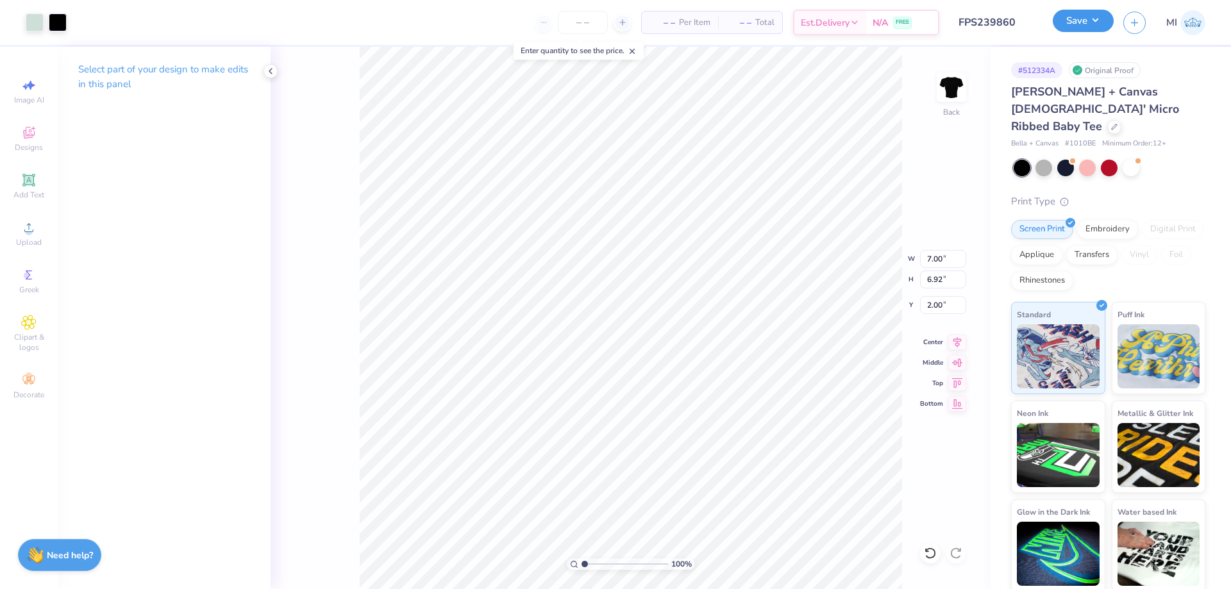
click at [1078, 24] on button "Save" at bounding box center [1083, 21] width 61 height 22
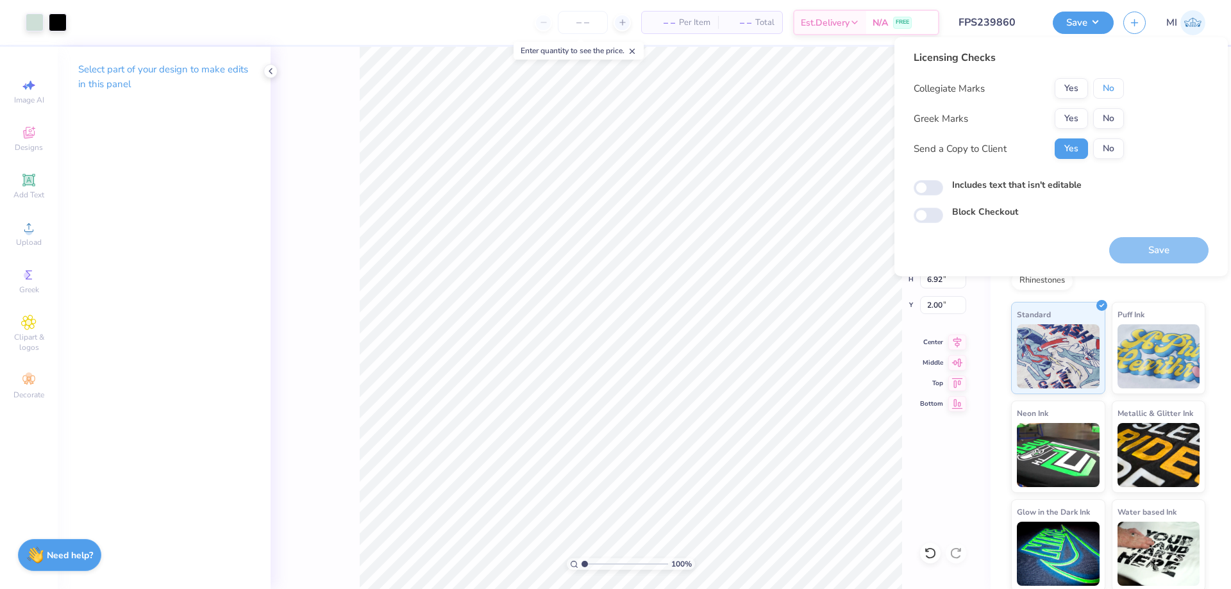
drag, startPoint x: 1104, startPoint y: 92, endPoint x: 1085, endPoint y: 108, distance: 25.0
click at [1101, 95] on button "No" at bounding box center [1108, 88] width 31 height 21
click at [1072, 119] on button "Yes" at bounding box center [1071, 118] width 33 height 21
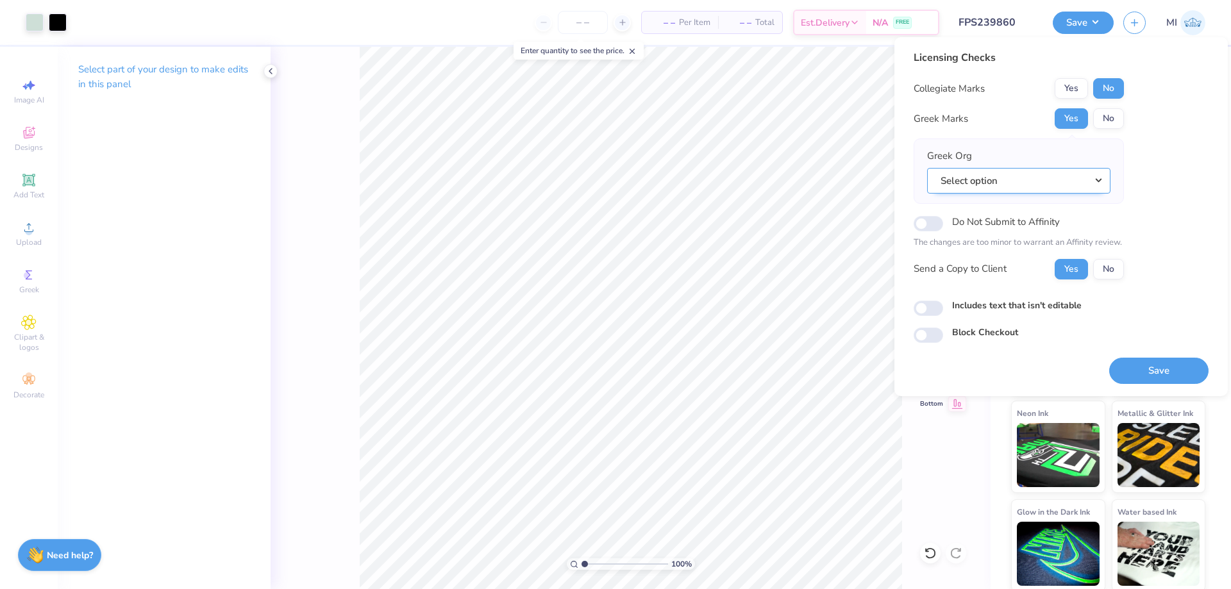
click at [1025, 184] on button "Select option" at bounding box center [1018, 181] width 183 height 26
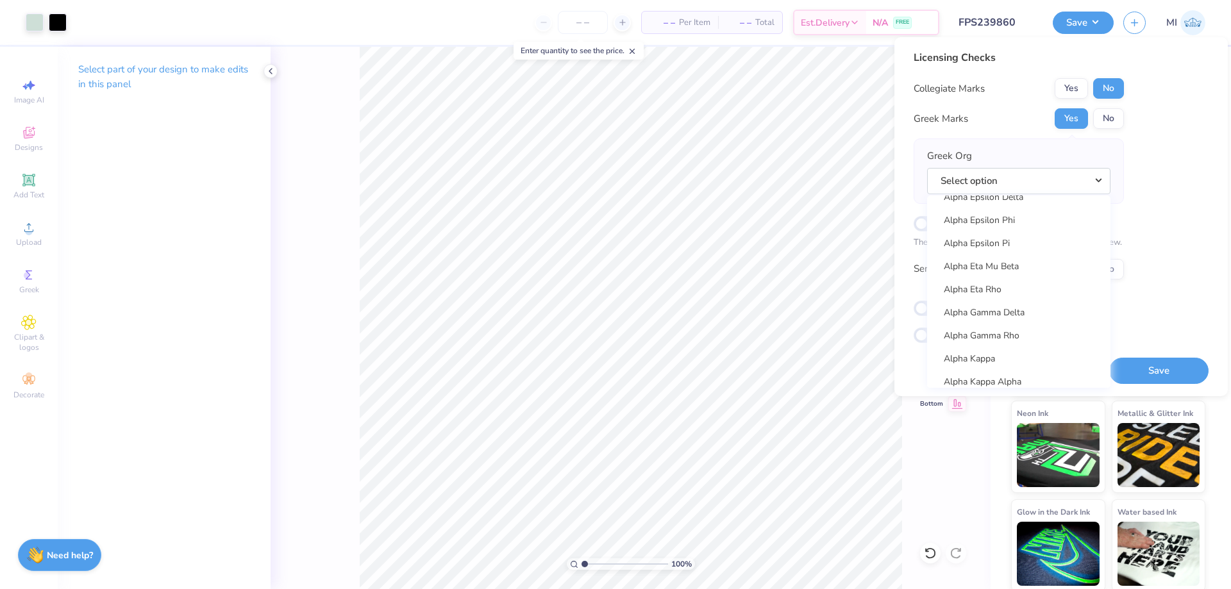
scroll to position [385, 0]
click at [1023, 313] on link "Alpha Gamma Delta" at bounding box center [1018, 311] width 173 height 21
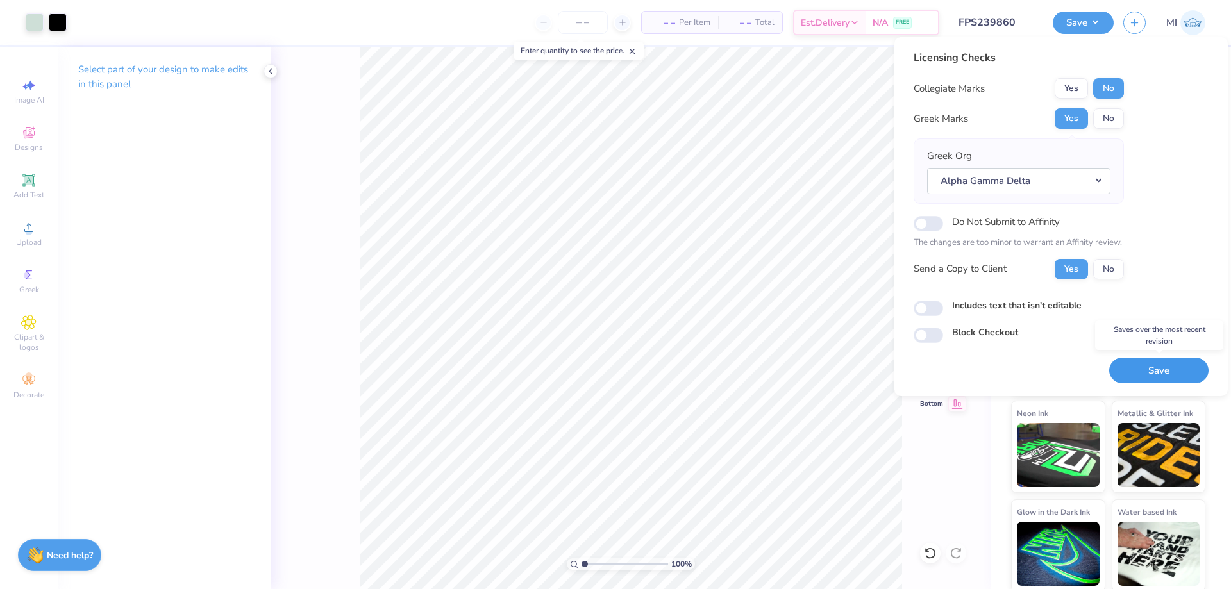
click at [1150, 370] on button "Save" at bounding box center [1158, 371] width 99 height 26
